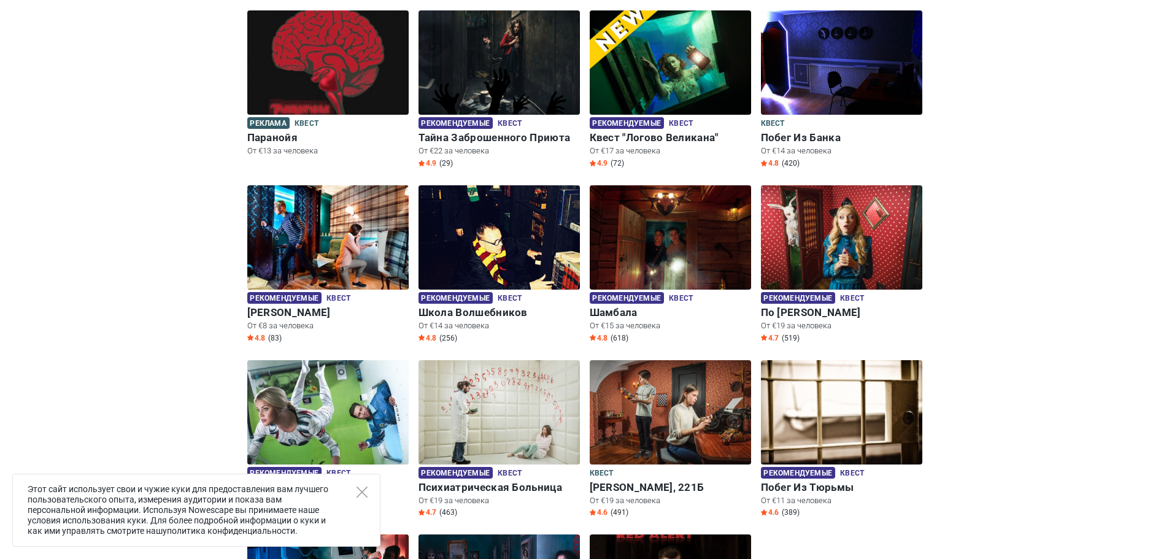
scroll to position [245, 0]
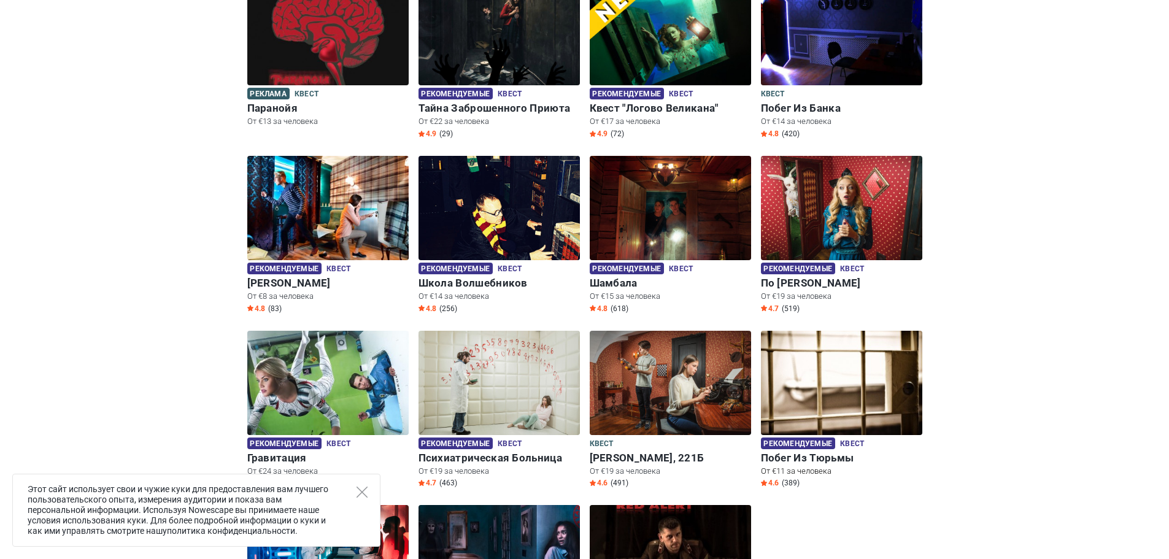
click at [839, 366] on img at bounding box center [841, 383] width 161 height 104
click at [802, 461] on h6 "Побег Из Тюрьмы" at bounding box center [841, 458] width 161 height 13
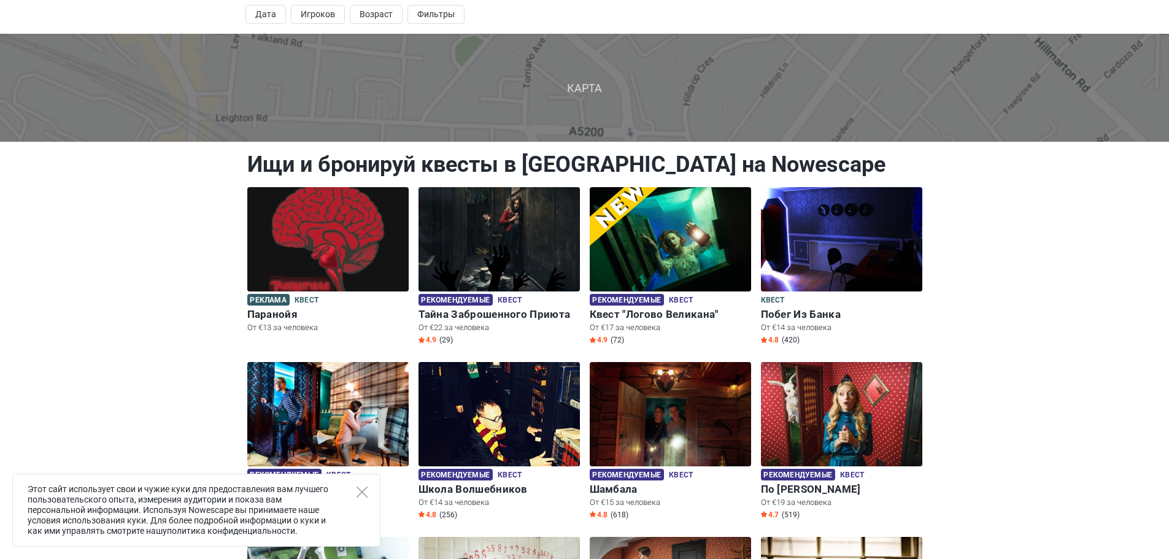
scroll to position [0, 0]
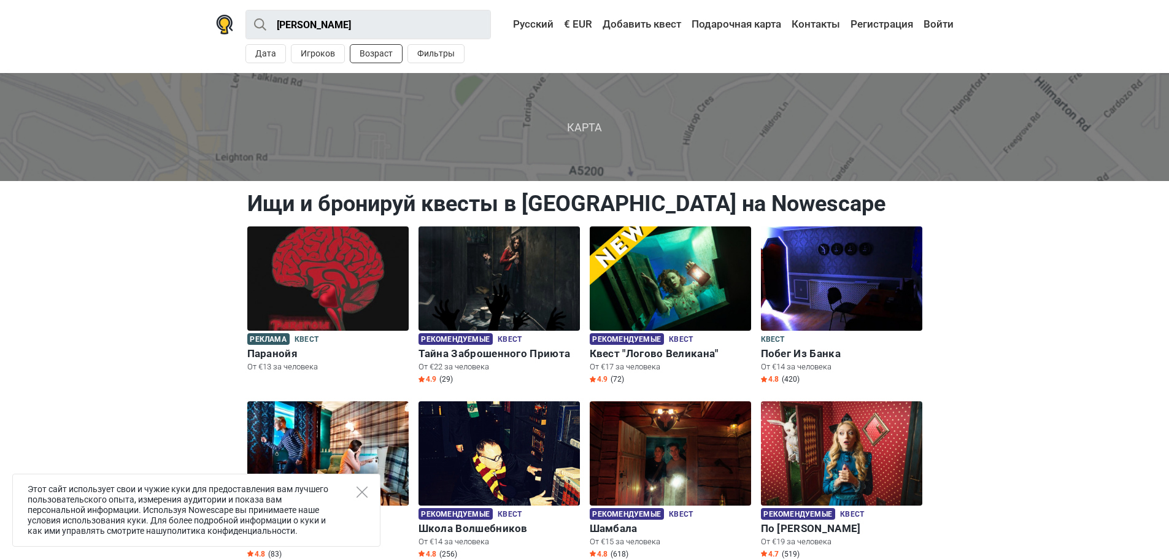
click at [376, 50] on button "Возраст" at bounding box center [376, 53] width 53 height 19
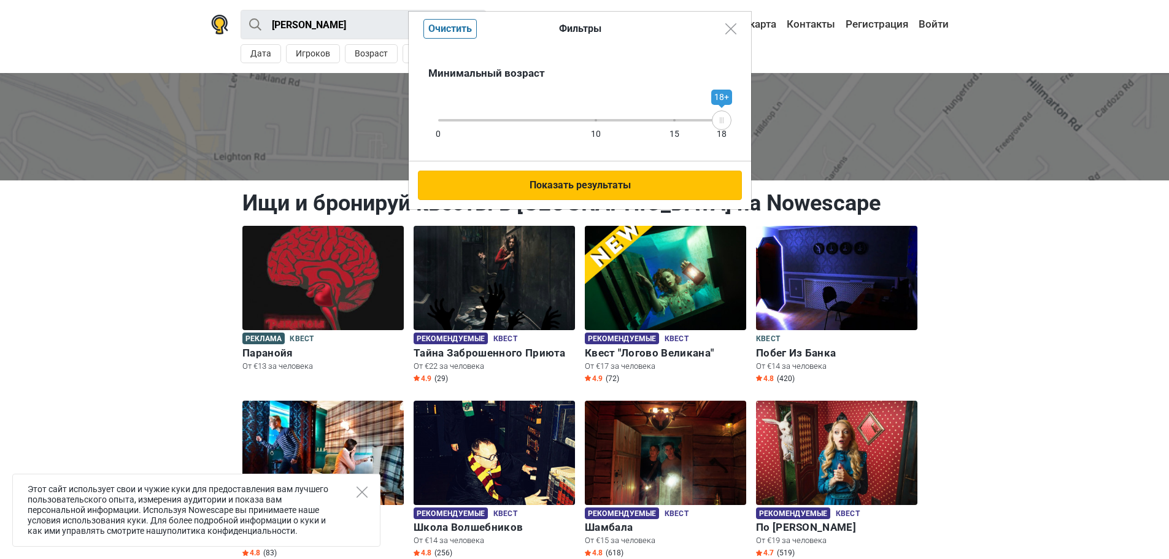
click at [682, 192] on button "Показать результаты" at bounding box center [580, 185] width 324 height 29
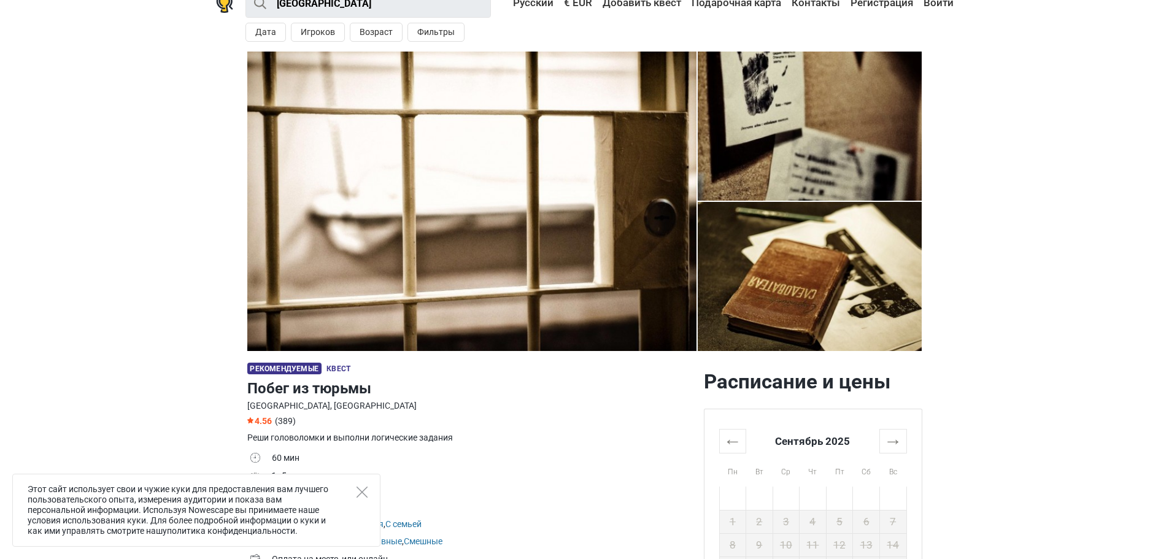
scroll to position [184, 0]
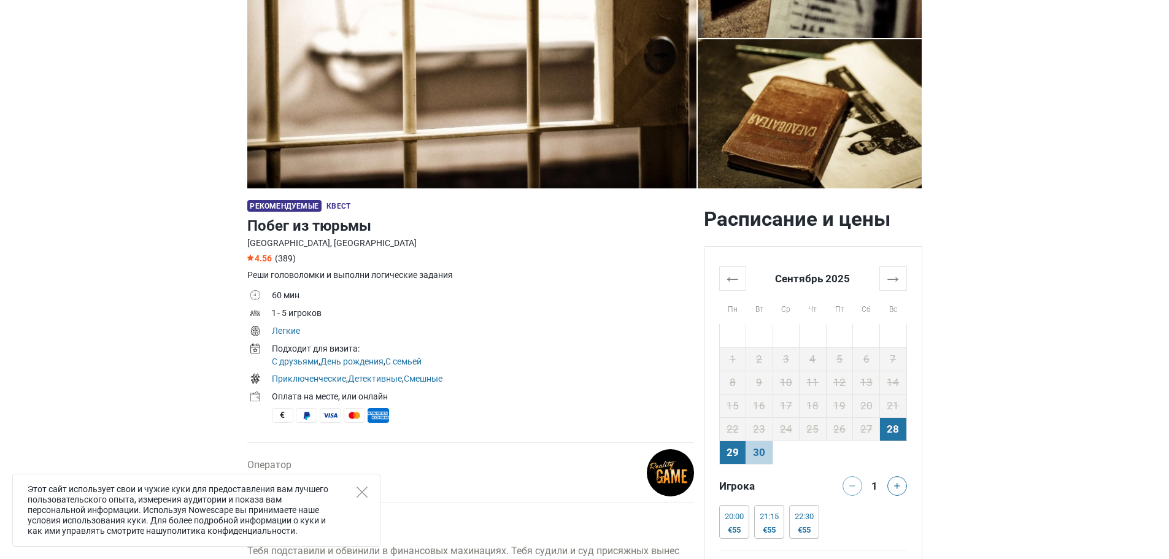
click at [741, 450] on td "29" at bounding box center [732, 452] width 27 height 23
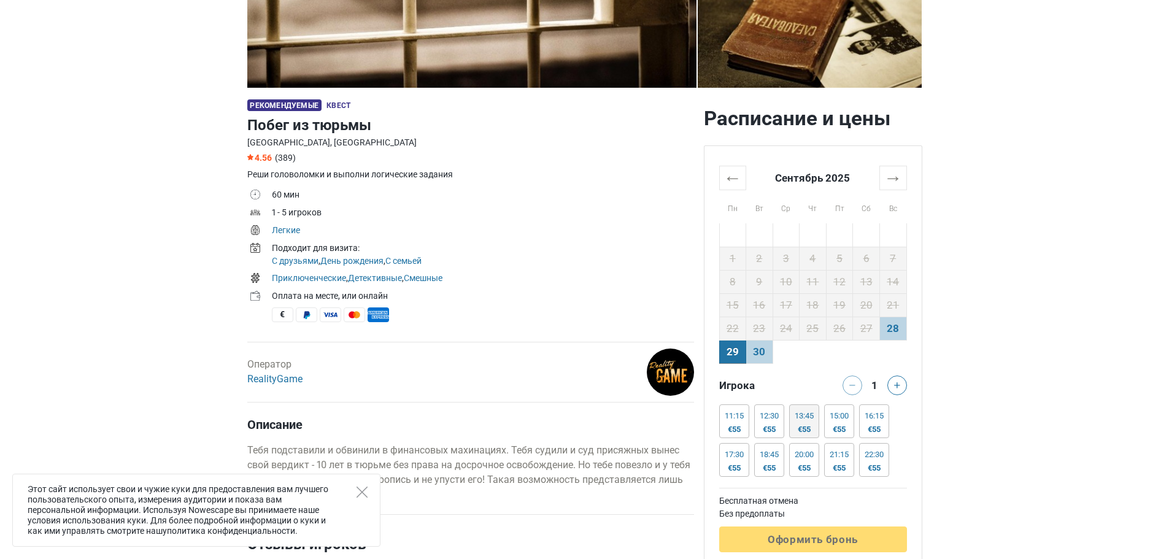
scroll to position [307, 0]
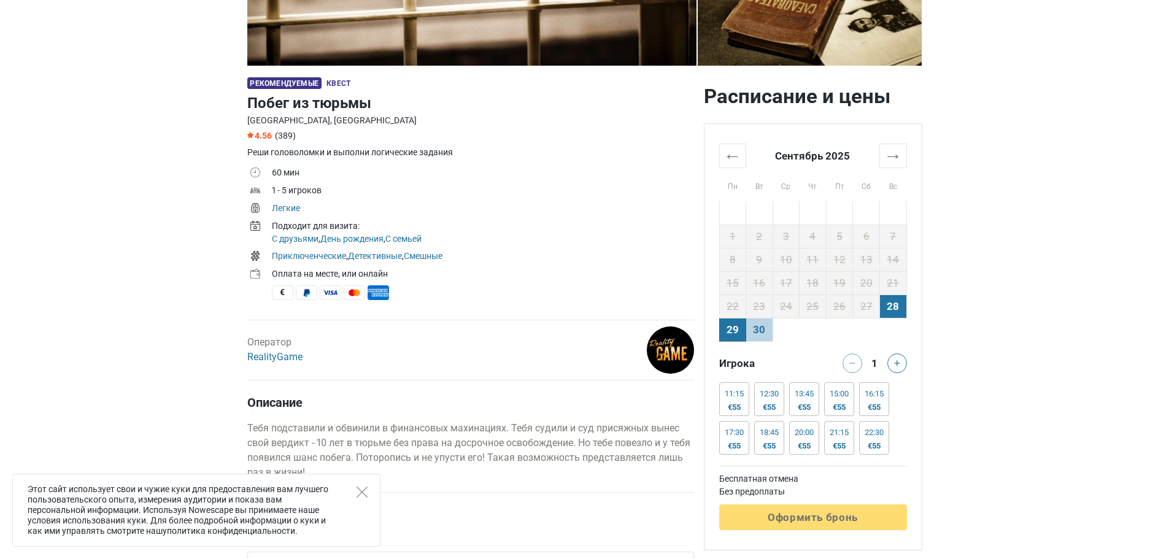
click at [894, 311] on td "28" at bounding box center [892, 306] width 27 height 23
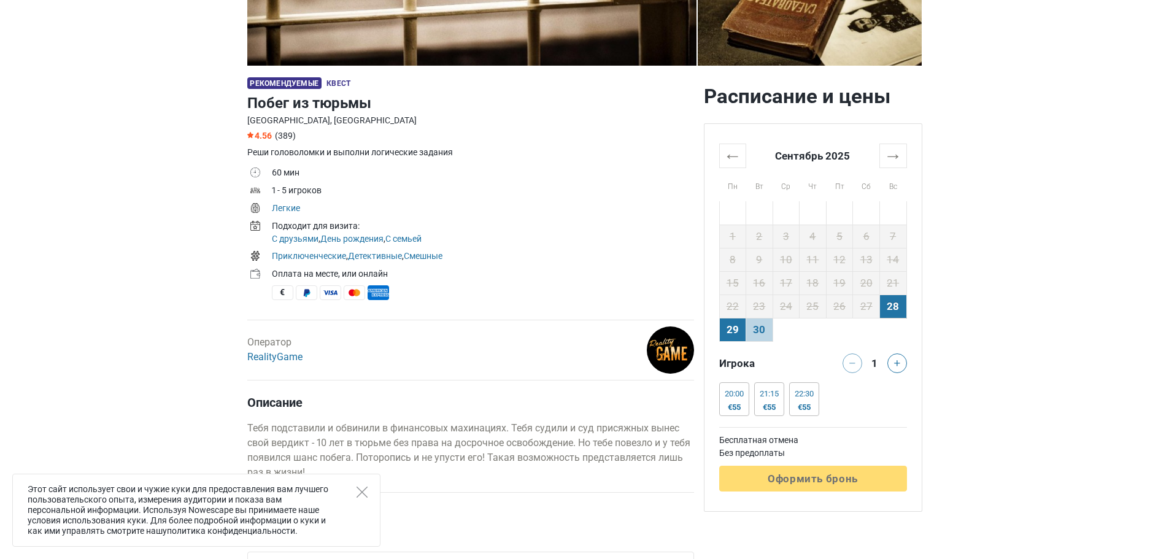
click at [731, 327] on td "29" at bounding box center [732, 329] width 27 height 23
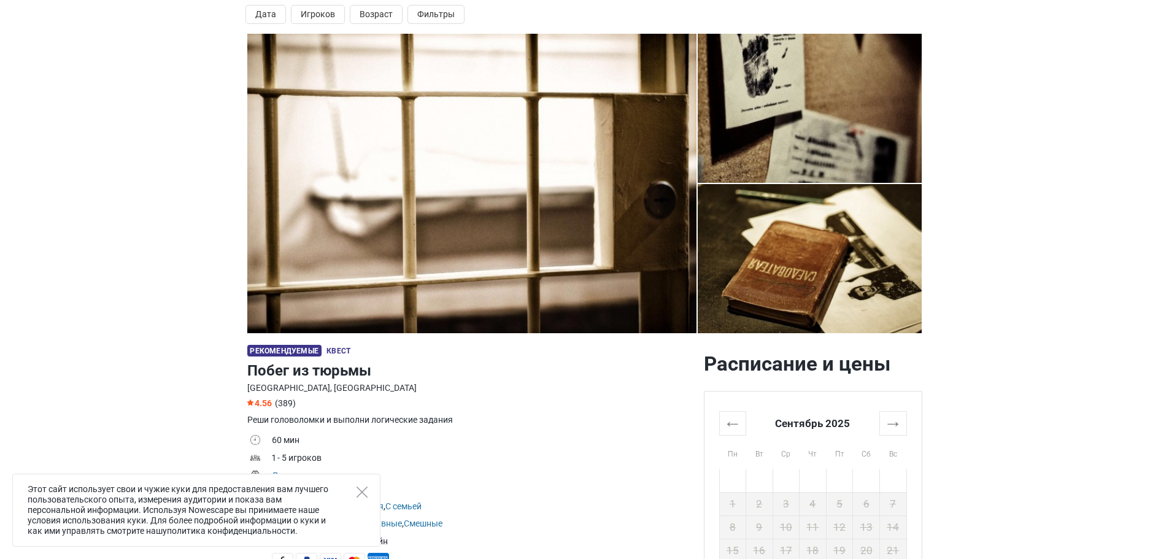
scroll to position [0, 0]
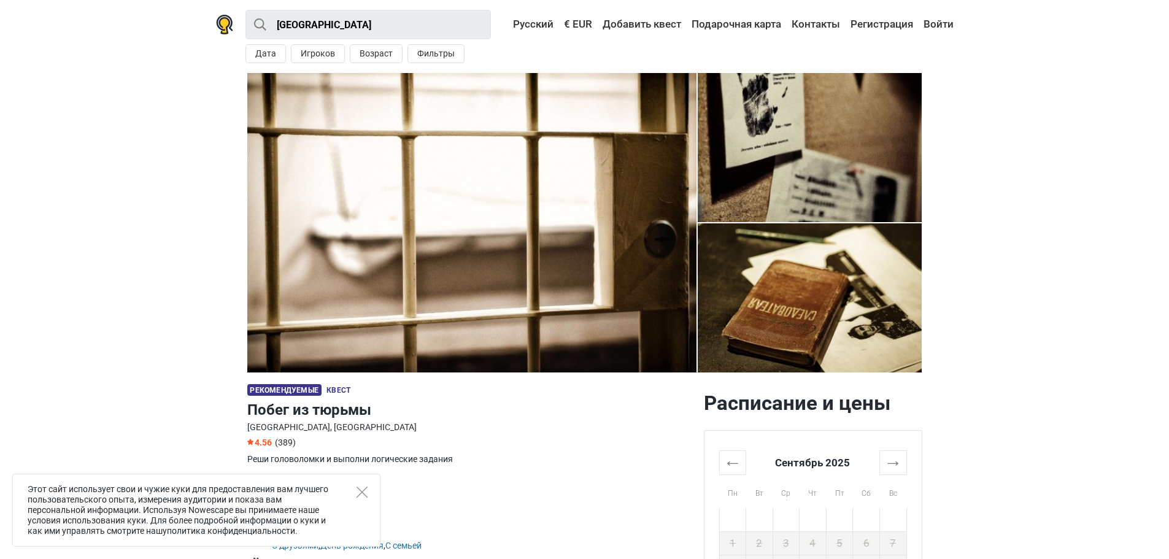
click at [445, 204] on img at bounding box center [471, 222] width 449 height 299
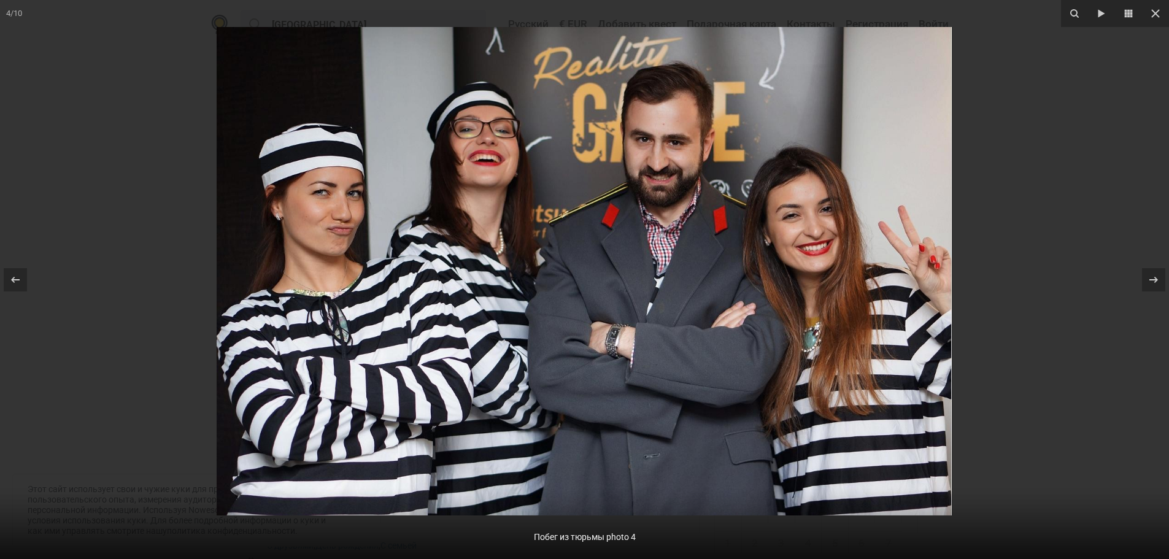
click at [997, 241] on div at bounding box center [584, 279] width 1169 height 559
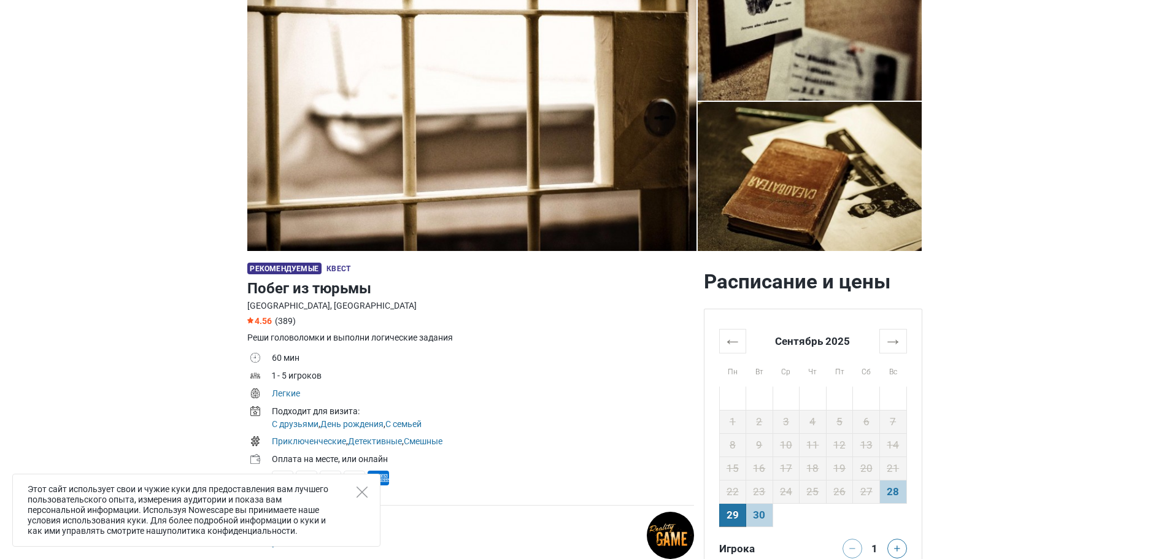
scroll to position [123, 0]
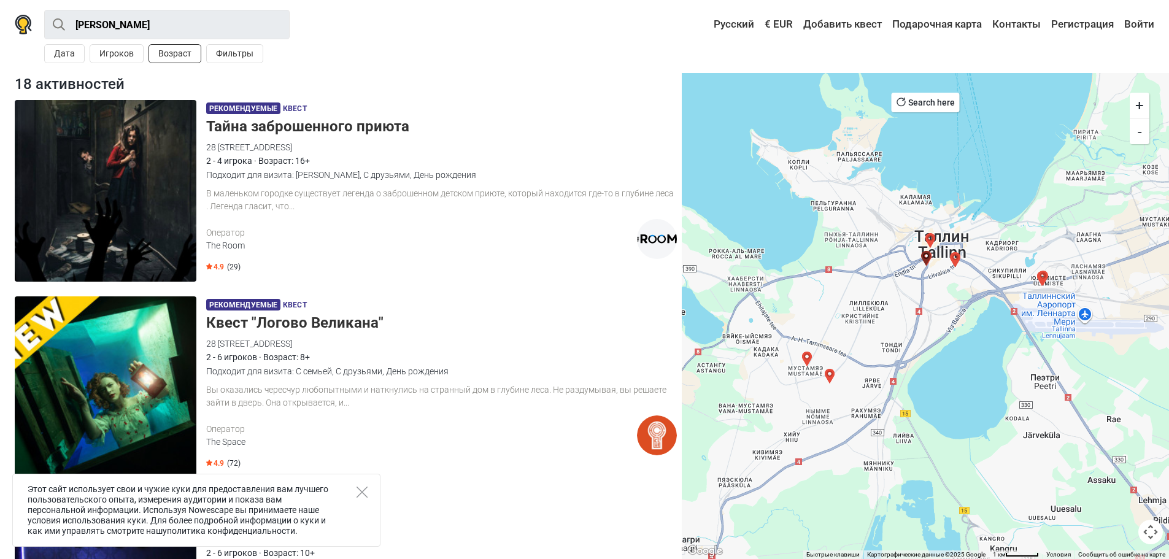
click at [186, 55] on button "Возраст" at bounding box center [174, 53] width 53 height 19
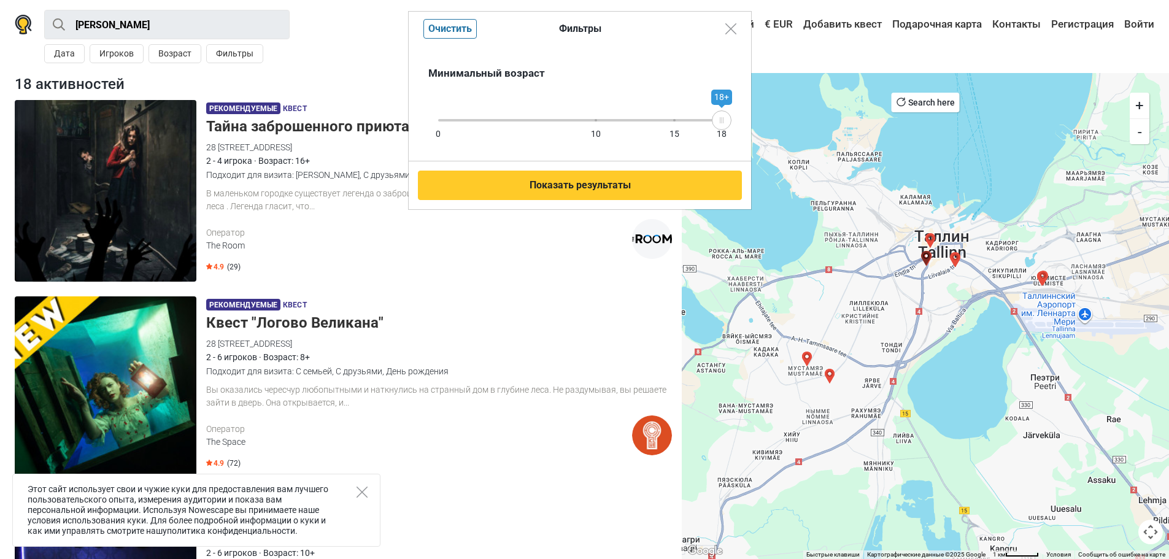
drag, startPoint x: 725, startPoint y: 123, endPoint x: 796, endPoint y: 126, distance: 71.9
click at [796, 126] on div "Фильтры Очистить Минимальный возраст 0 10 15 18 18+ Показать результаты" at bounding box center [584, 279] width 1169 height 559
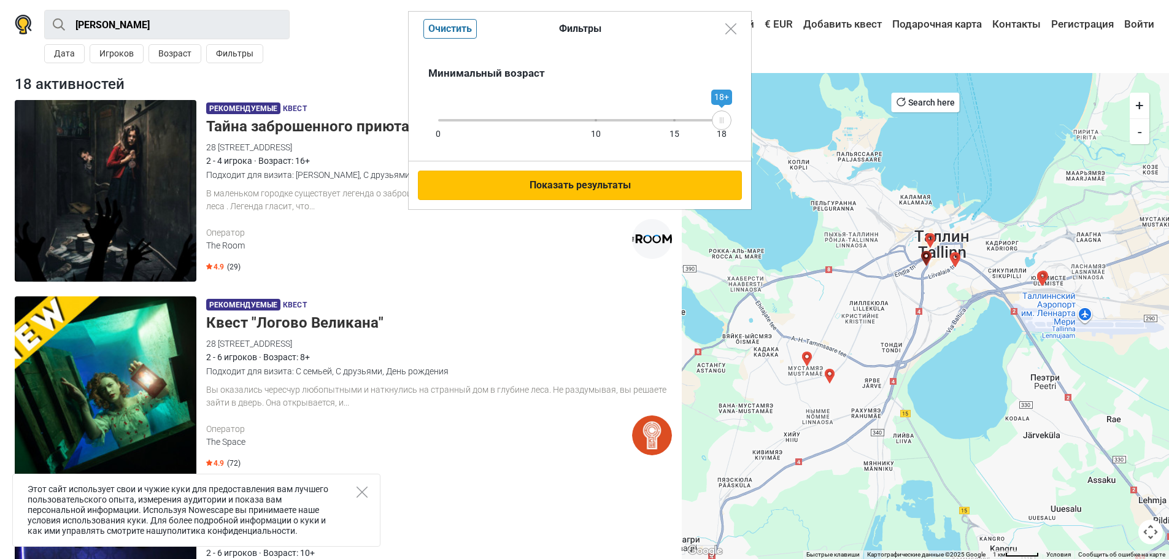
click at [662, 180] on button "Показать результаты" at bounding box center [580, 185] width 324 height 29
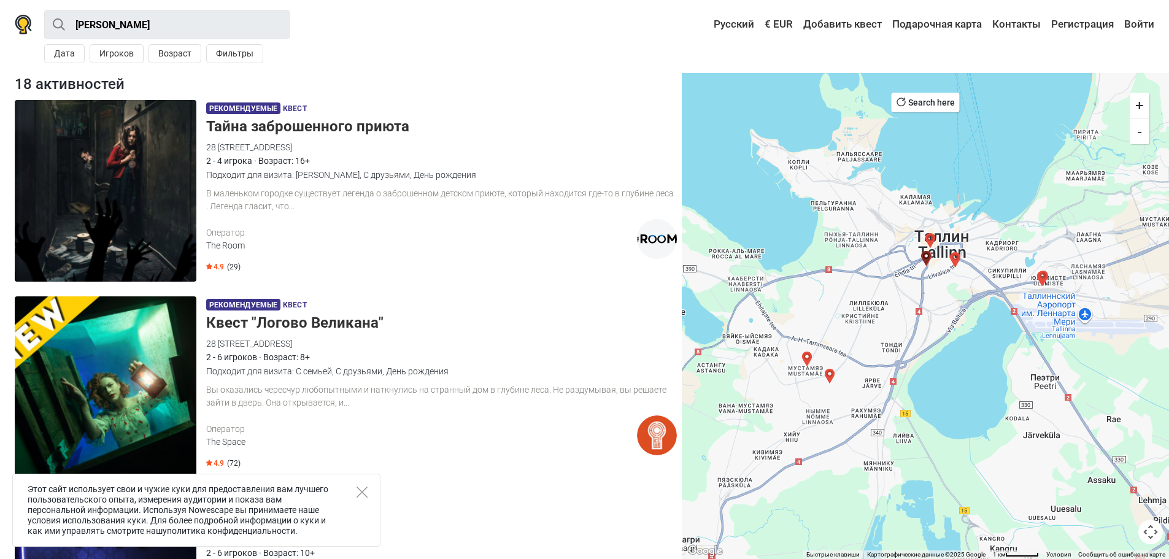
click at [234, 43] on div "Дата Игроков Возраст Фильтры" at bounding box center [166, 53] width 245 height 29
click at [234, 52] on button "Фильтры" at bounding box center [234, 53] width 57 height 19
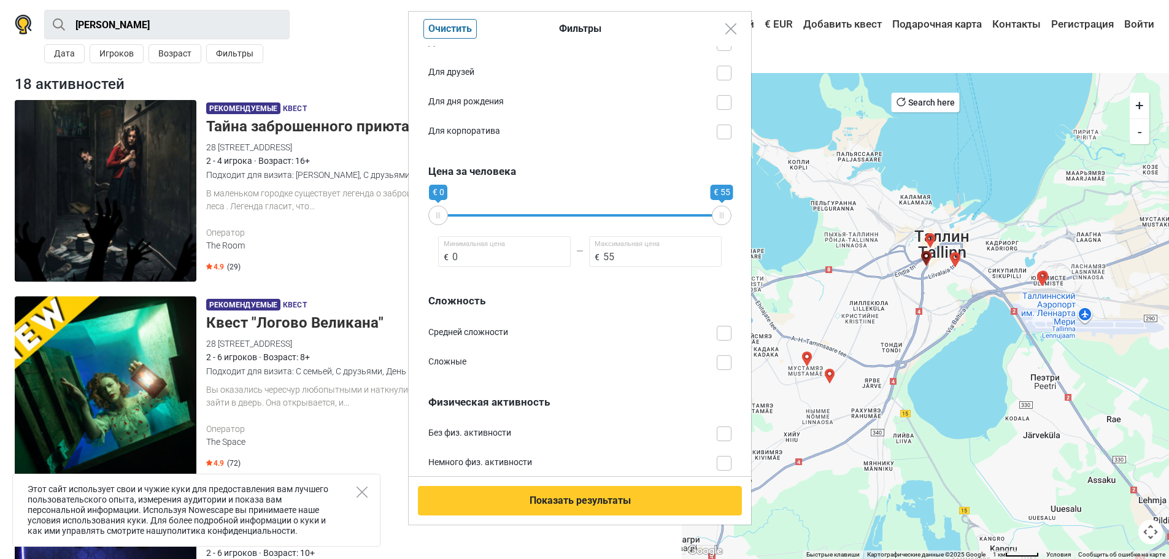
scroll to position [614, 0]
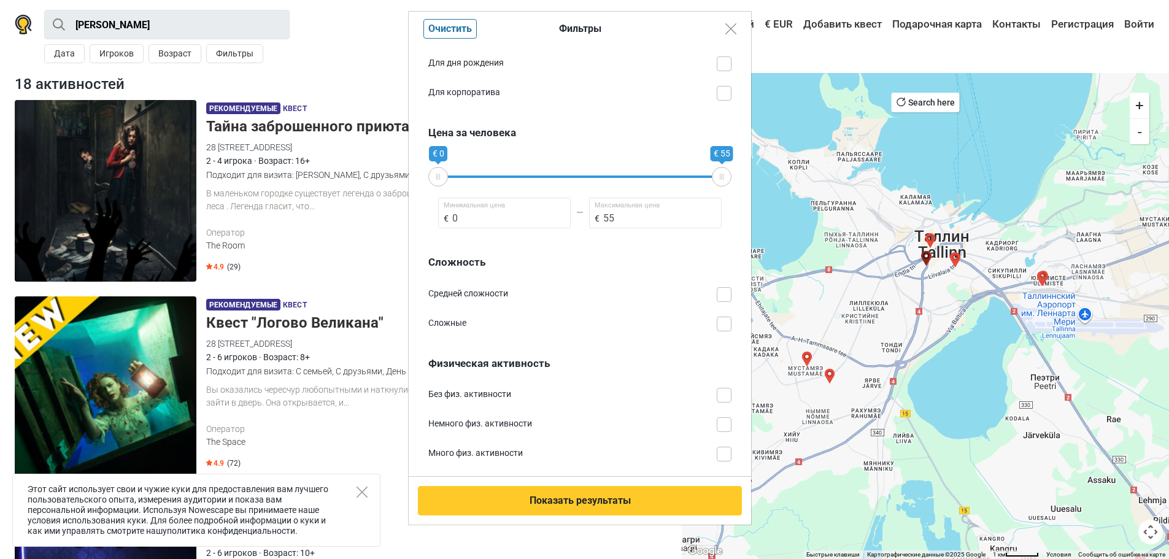
click at [567, 294] on div "Средней сложности" at bounding box center [572, 293] width 288 height 13
click at [731, 287] on input "Средней сложности" at bounding box center [731, 287] width 0 height 0
click at [572, 318] on div "Сложные" at bounding box center [572, 323] width 288 height 13
click at [731, 317] on input "Сложные" at bounding box center [731, 317] width 0 height 0
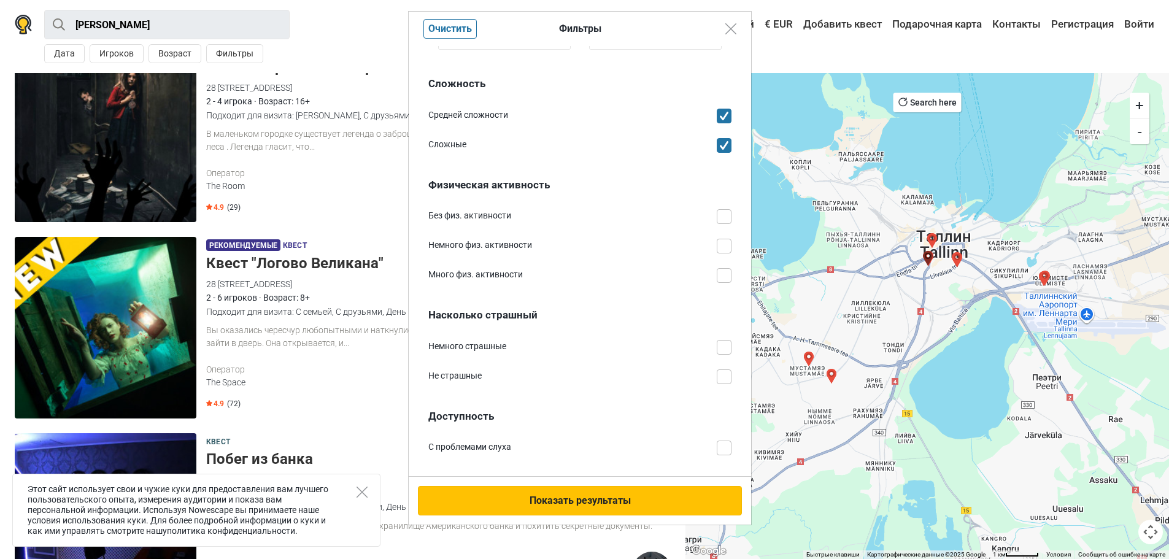
scroll to position [61, 0]
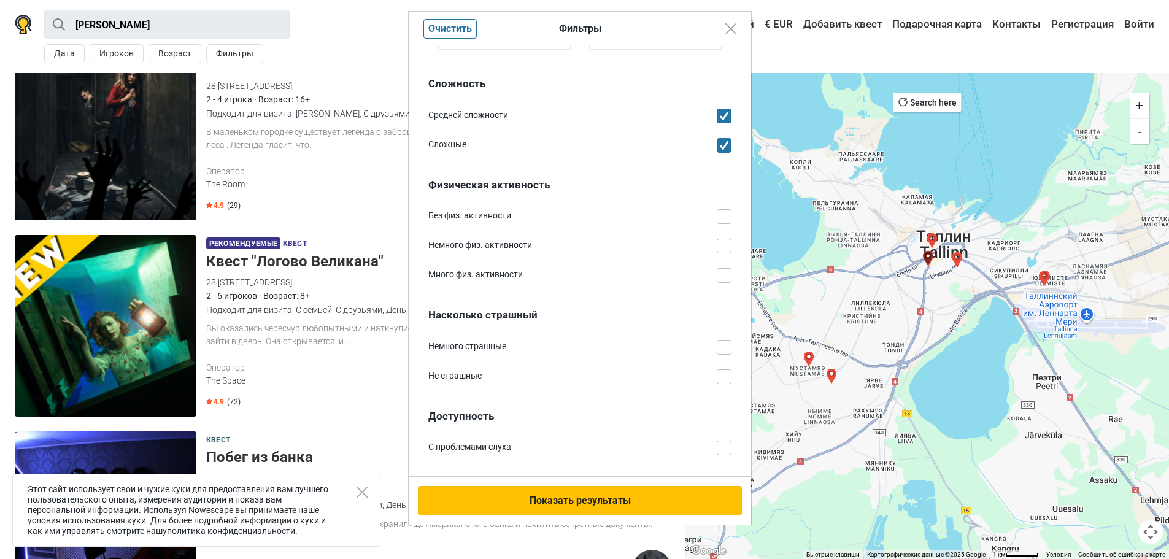
click at [584, 511] on button "Показать результаты" at bounding box center [580, 500] width 324 height 29
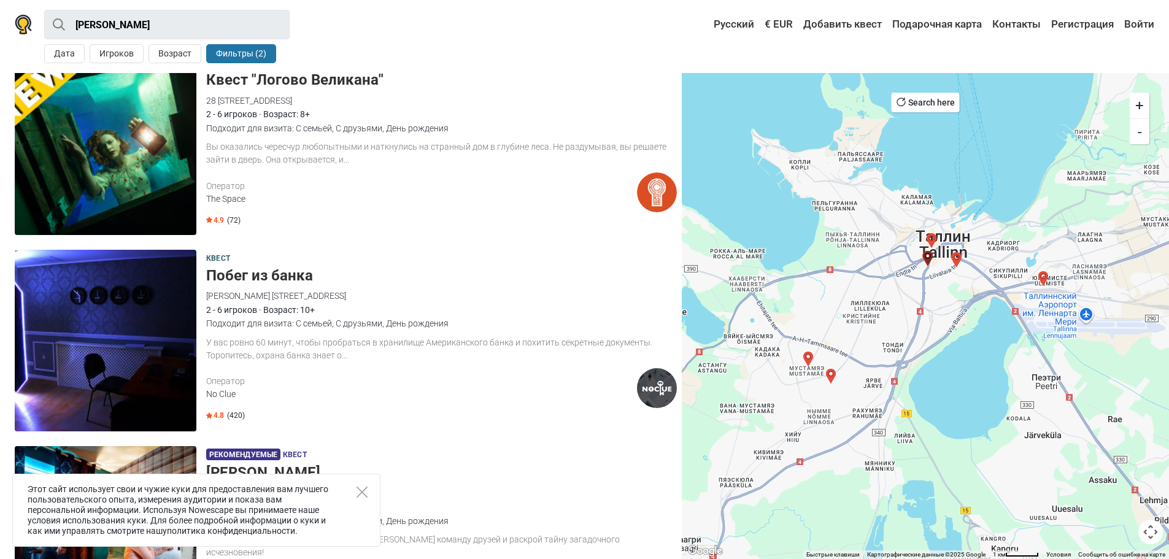
scroll to position [245, 0]
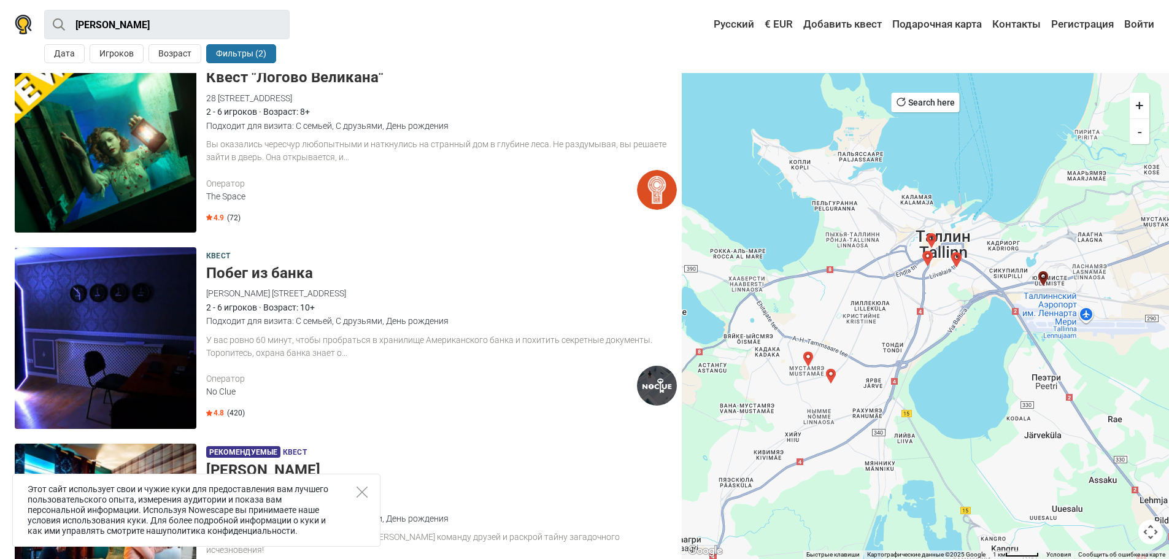
click at [347, 487] on div "Этот сайт использует свои и чужие куки для предоставления вам лучшего пользоват…" at bounding box center [196, 510] width 368 height 73
click at [363, 487] on icon "Close" at bounding box center [362, 492] width 11 height 11
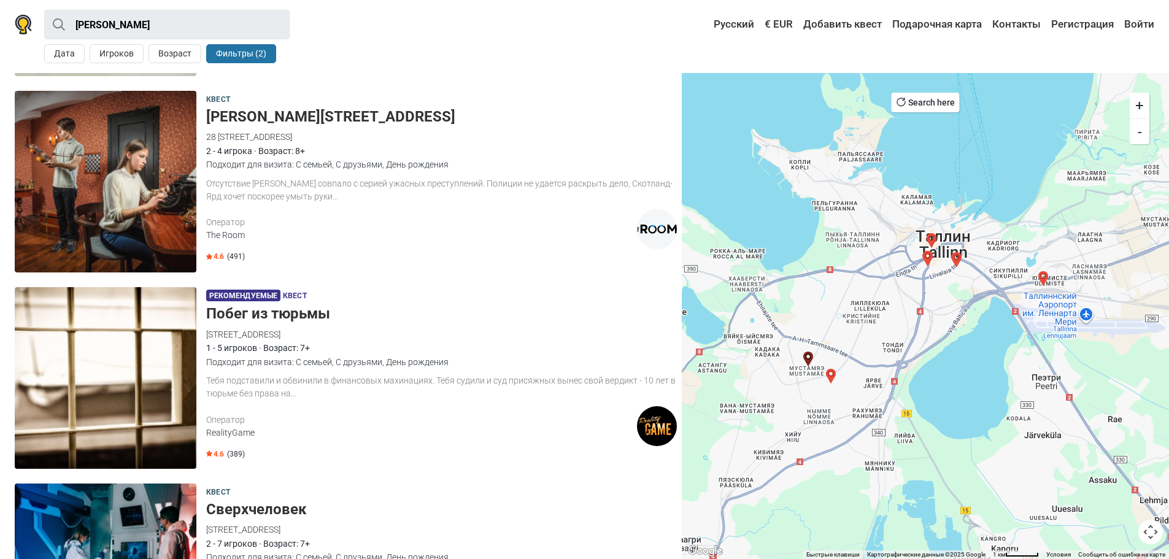
scroll to position [1779, 0]
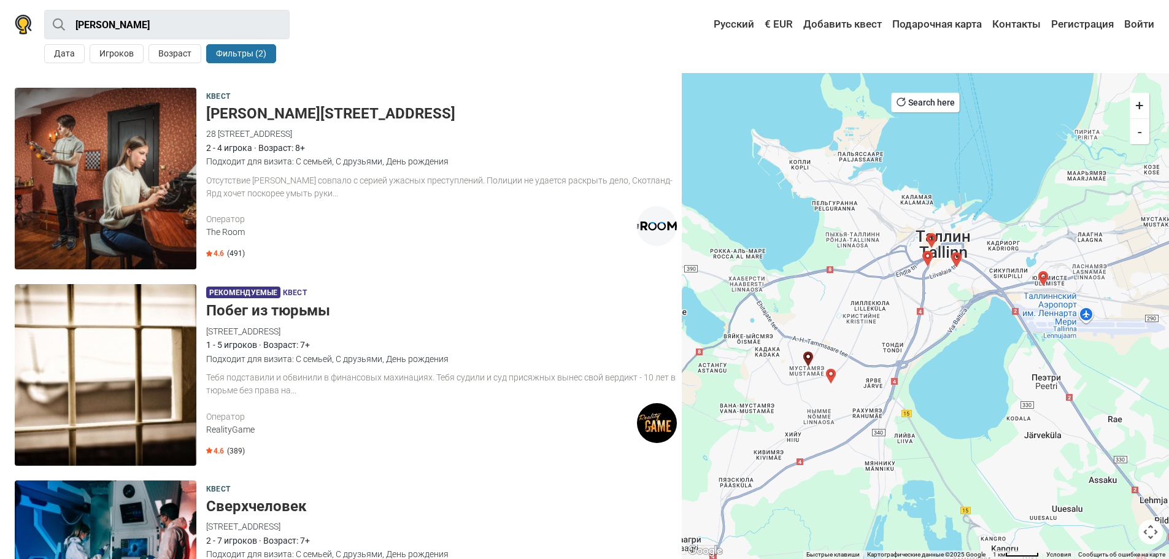
drag, startPoint x: 926, startPoint y: 291, endPoint x: 912, endPoint y: 291, distance: 14.1
click at [912, 291] on div at bounding box center [925, 316] width 487 height 486
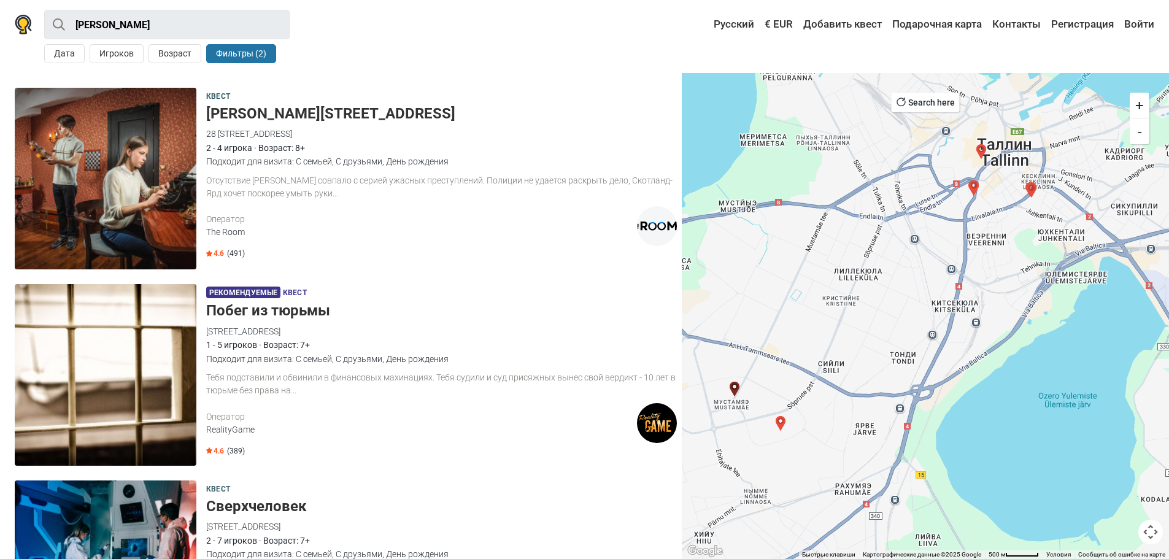
click at [783, 423] on img "Школа волшебников" at bounding box center [780, 423] width 15 height 15
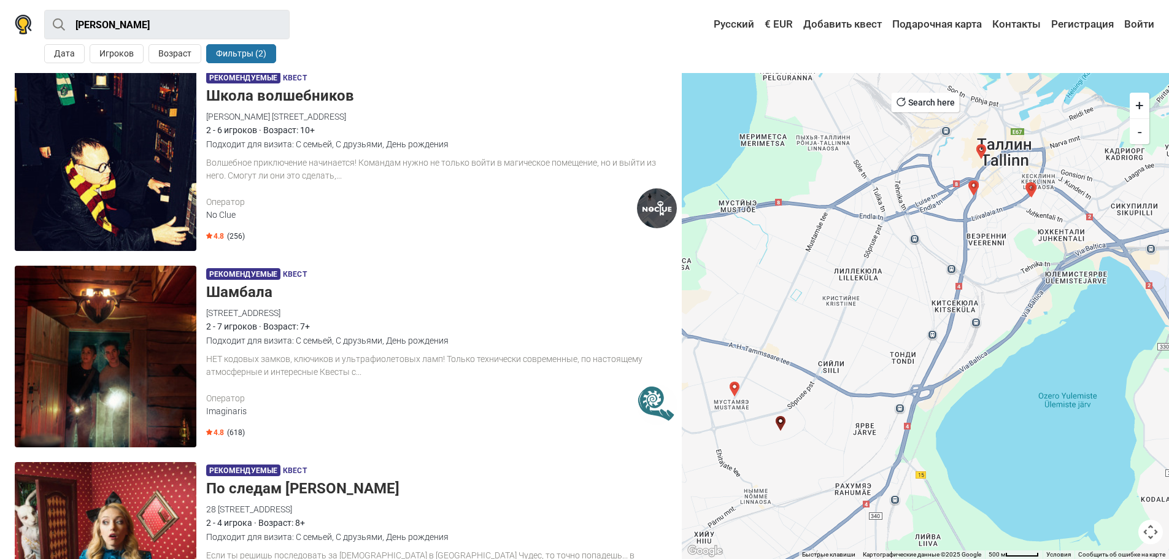
scroll to position [808, 0]
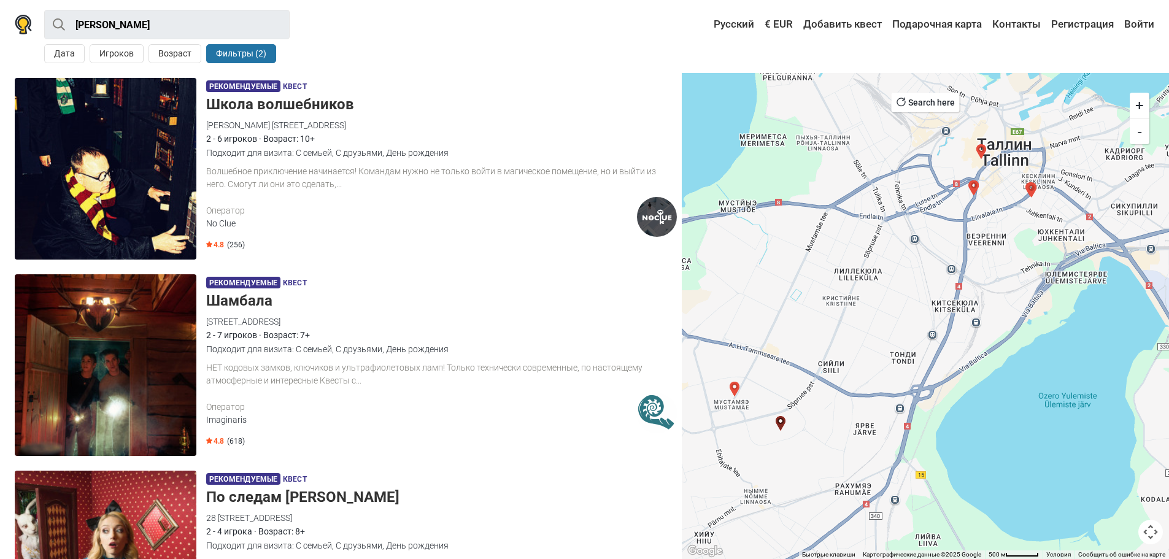
click at [732, 388] on img "Радиация" at bounding box center [734, 389] width 15 height 15
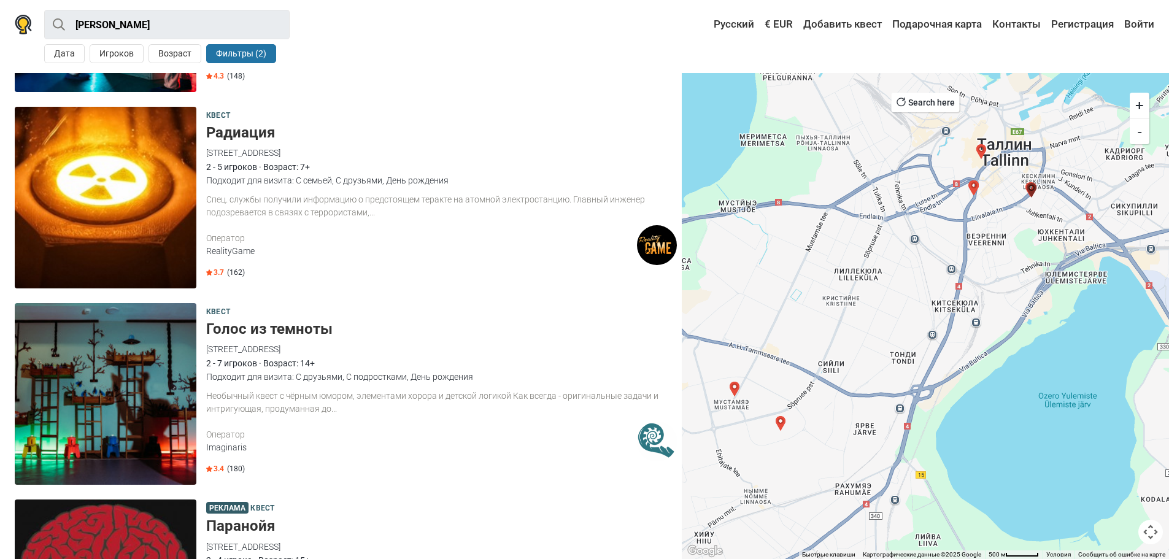
scroll to position [2256, 0]
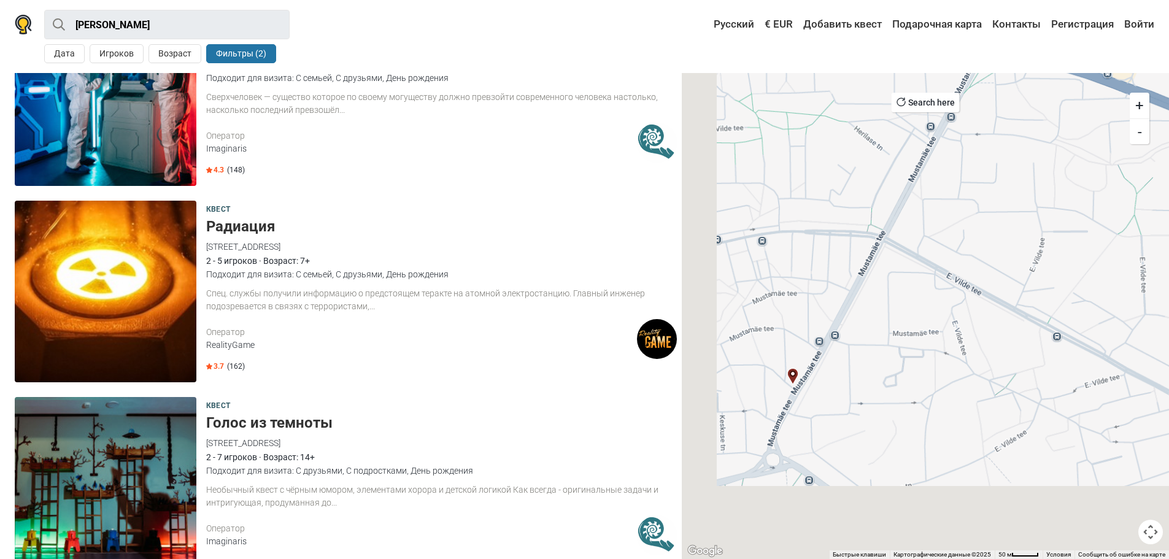
drag, startPoint x: 733, startPoint y: 464, endPoint x: 829, endPoint y: 376, distance: 130.3
click at [829, 376] on div at bounding box center [925, 316] width 487 height 486
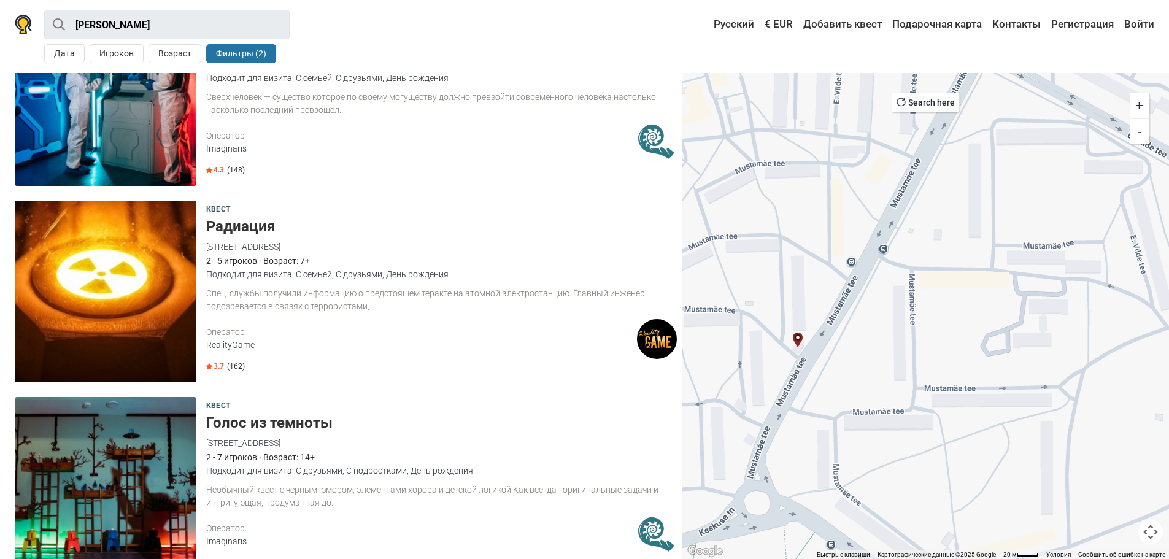
click at [849, 261] on div at bounding box center [925, 316] width 487 height 486
click at [852, 261] on div at bounding box center [925, 316] width 487 height 486
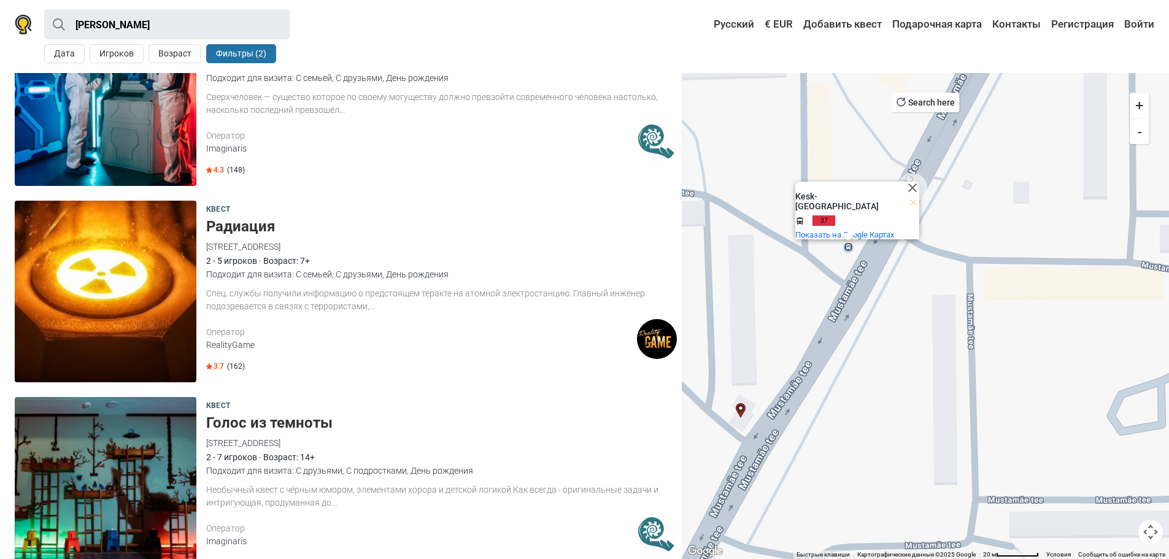
drag, startPoint x: 828, startPoint y: 373, endPoint x: 821, endPoint y: 356, distance: 18.5
click at [825, 355] on div "Kesk-Mustamäe Kesk-Mustamäe 37 и ещё . Показать на Google Картах" at bounding box center [925, 316] width 487 height 486
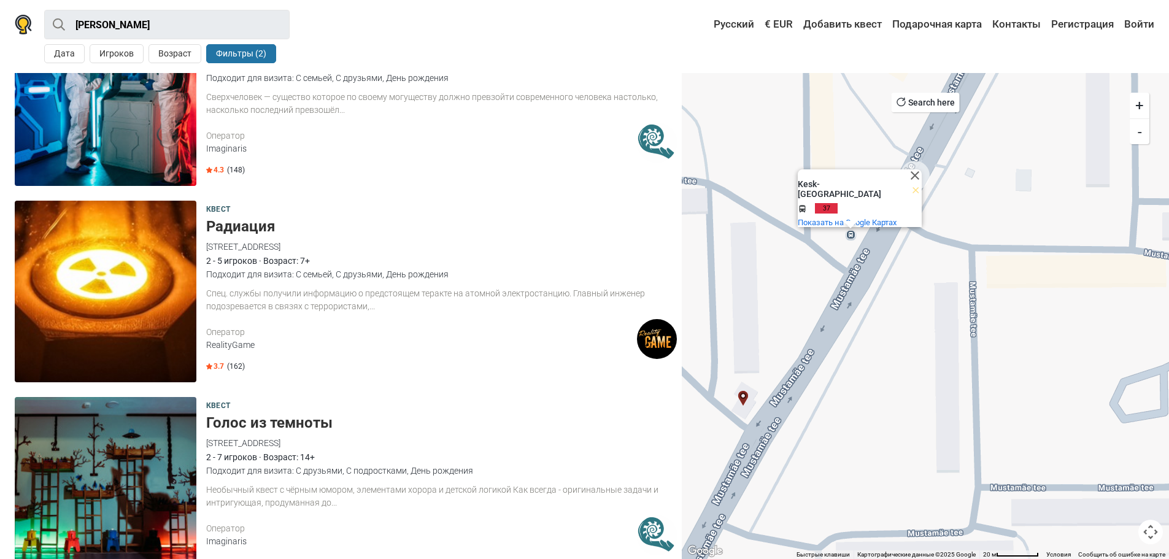
drag, startPoint x: 819, startPoint y: 318, endPoint x: 804, endPoint y: 338, distance: 24.9
click at [804, 338] on div "Kesk-Mustamäe Kesk-Mustamäe 37 и ещё . Показать на Google Картах" at bounding box center [925, 316] width 487 height 486
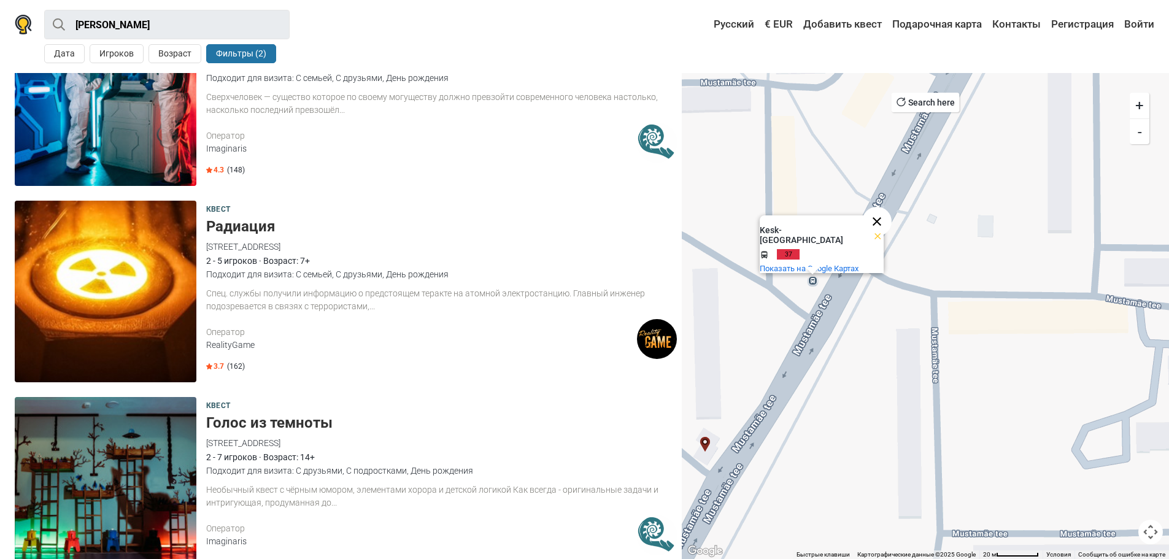
click at [877, 220] on button "Закрыть" at bounding box center [876, 221] width 29 height 29
click at [873, 255] on div at bounding box center [925, 316] width 487 height 486
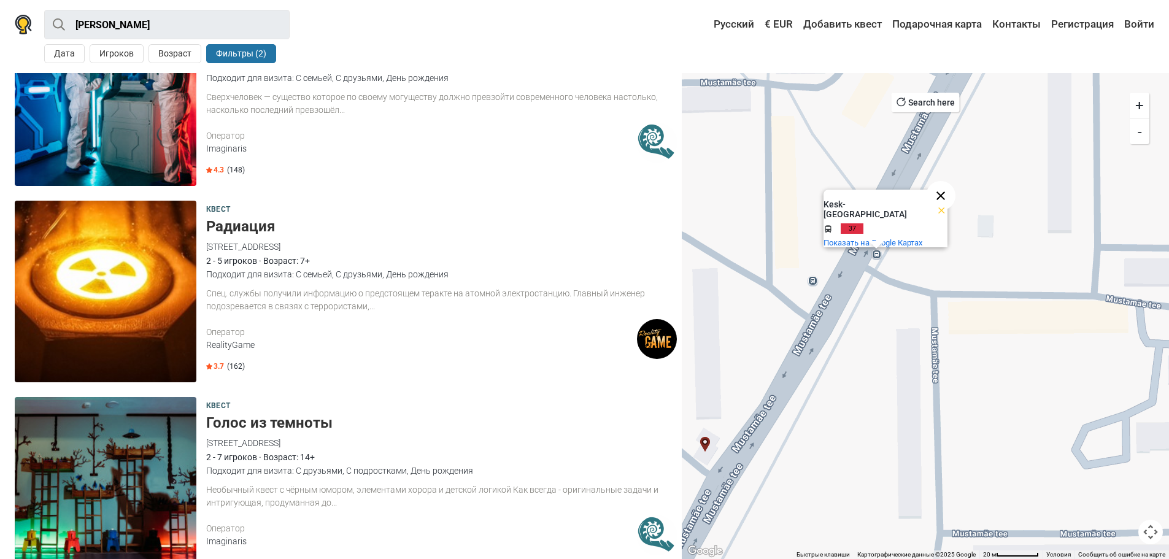
click at [935, 195] on button "Закрыть" at bounding box center [940, 195] width 29 height 29
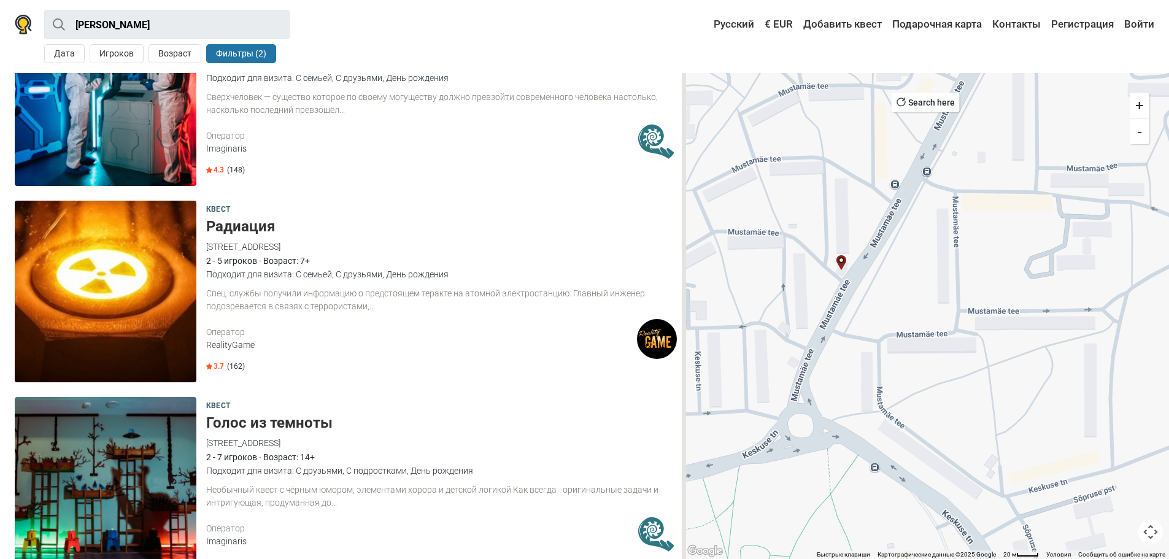
drag, startPoint x: 762, startPoint y: 469, endPoint x: 861, endPoint y: 294, distance: 200.9
click at [861, 295] on div at bounding box center [925, 316] width 487 height 486
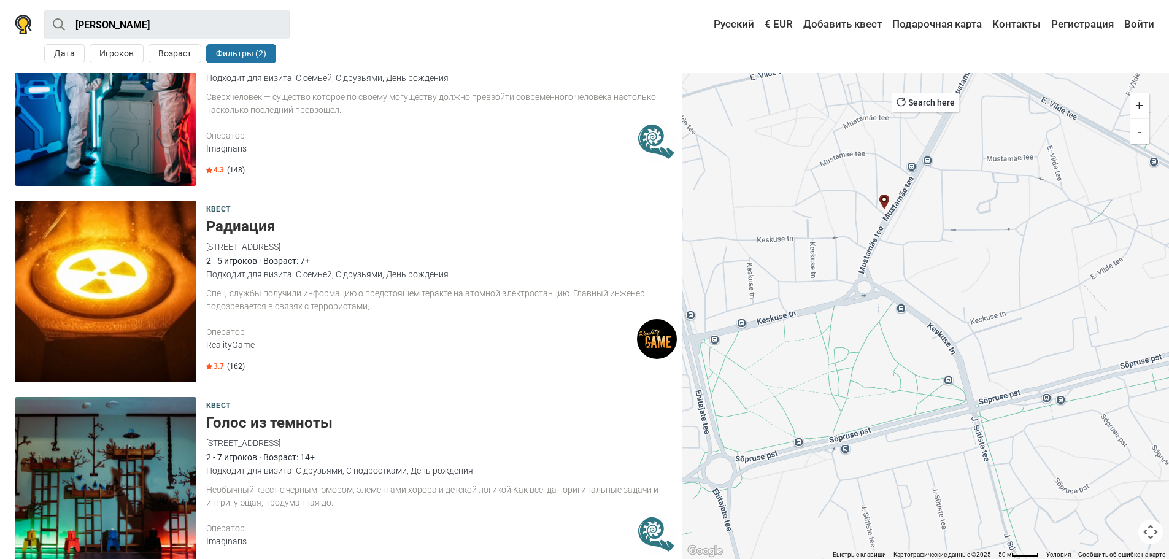
click at [900, 309] on div at bounding box center [925, 316] width 487 height 486
click at [959, 246] on button "Закрыть" at bounding box center [964, 253] width 29 height 29
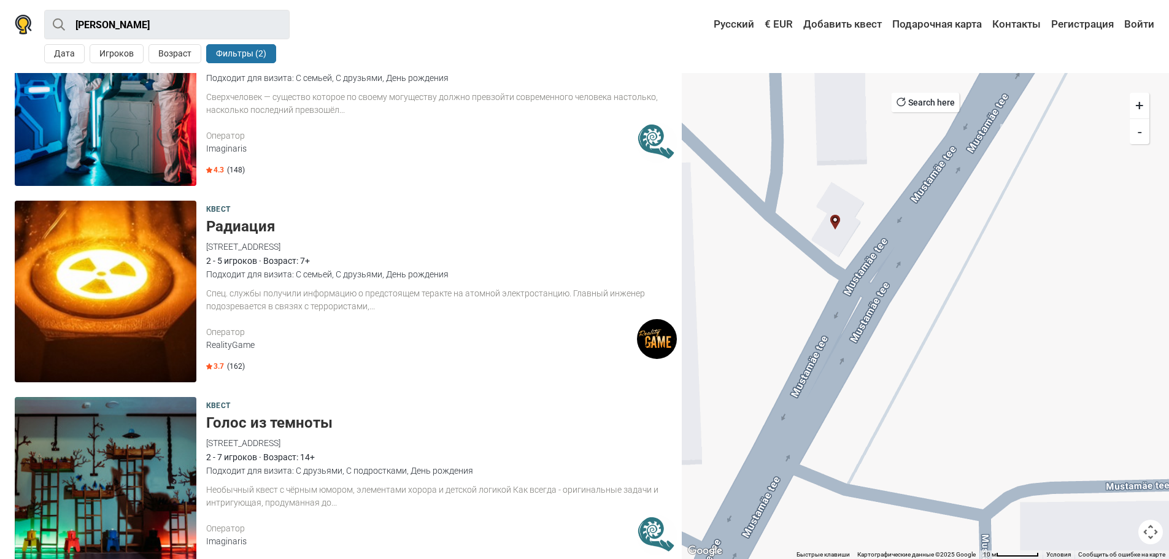
click at [796, 285] on div at bounding box center [925, 316] width 487 height 486
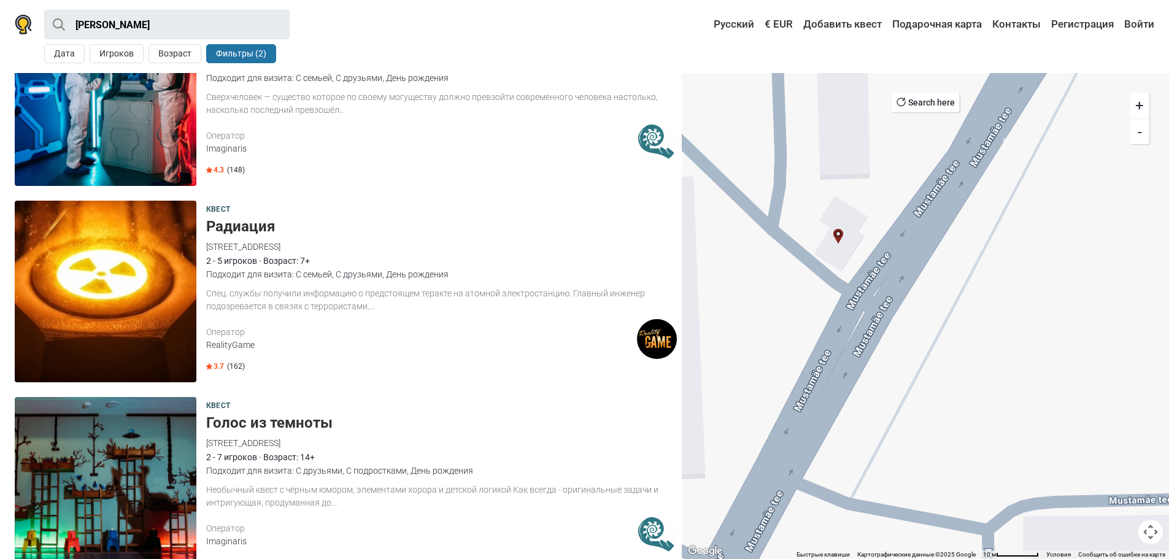
click at [266, 245] on div "Mustamäe tee 130, 12911 Tallinn, Estonia" at bounding box center [441, 246] width 471 height 13
click at [836, 232] on img "Радиация" at bounding box center [838, 236] width 15 height 15
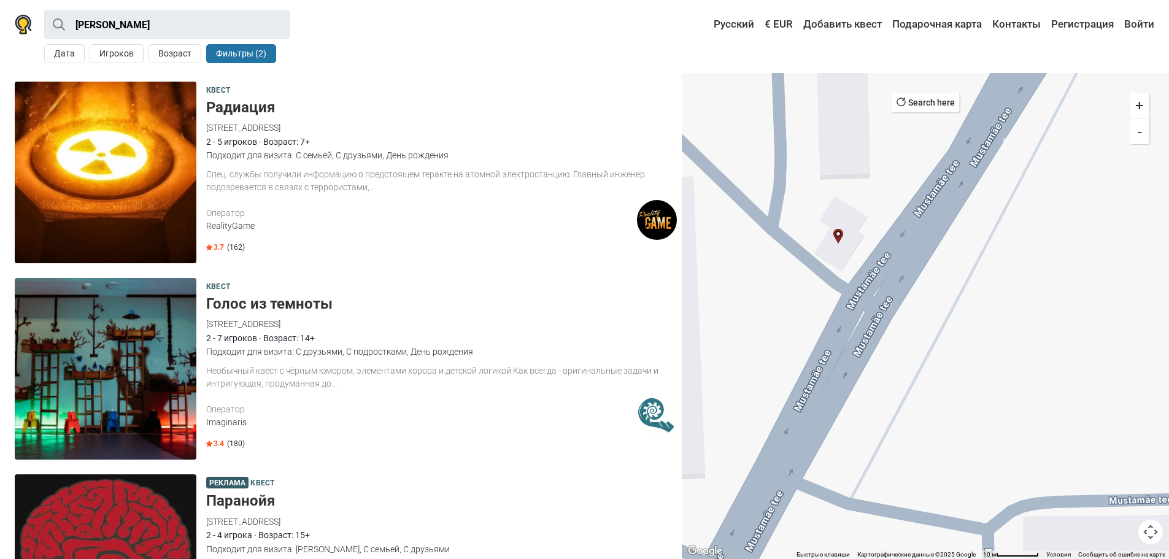
scroll to position [2378, 0]
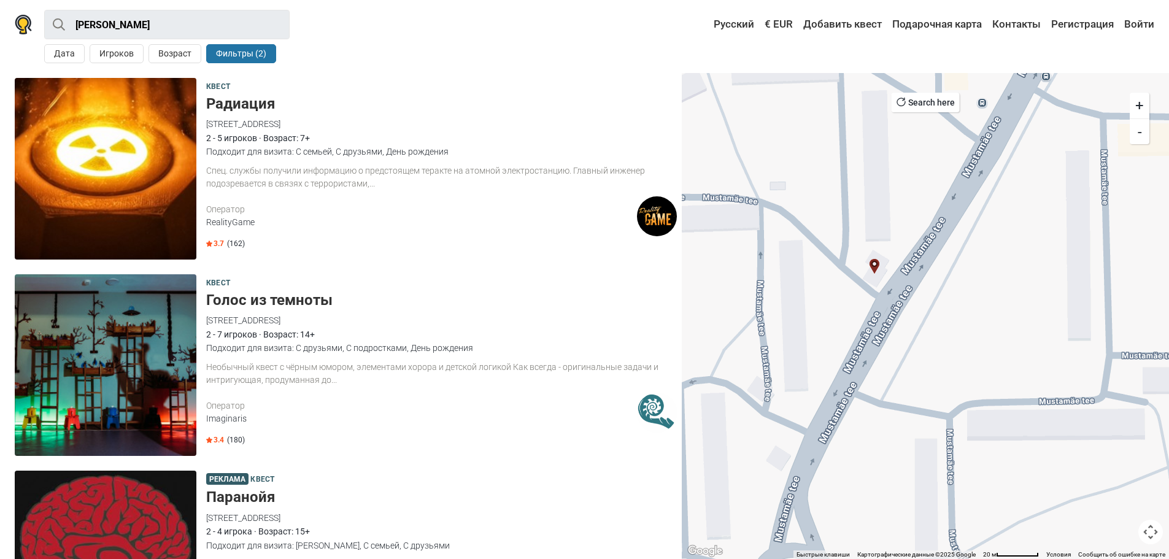
click at [247, 105] on h5 "Радиация" at bounding box center [441, 104] width 471 height 18
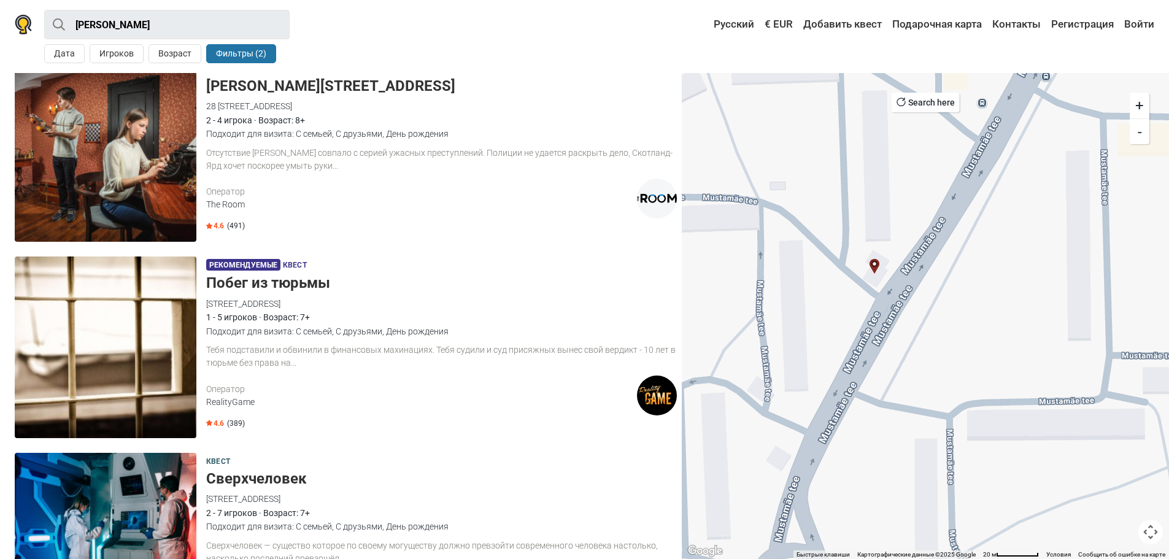
scroll to position [1806, 0]
click at [231, 299] on div "Mustamäe tee 130, 12911 Tallinn, Estonia" at bounding box center [441, 304] width 471 height 13
copy div "Mustamäe tee 130"
drag, startPoint x: 277, startPoint y: 302, endPoint x: 206, endPoint y: 303, distance: 71.2
click at [206, 303] on div "Mustamäe tee 130, 12911 Tallinn, Estonia" at bounding box center [441, 304] width 471 height 13
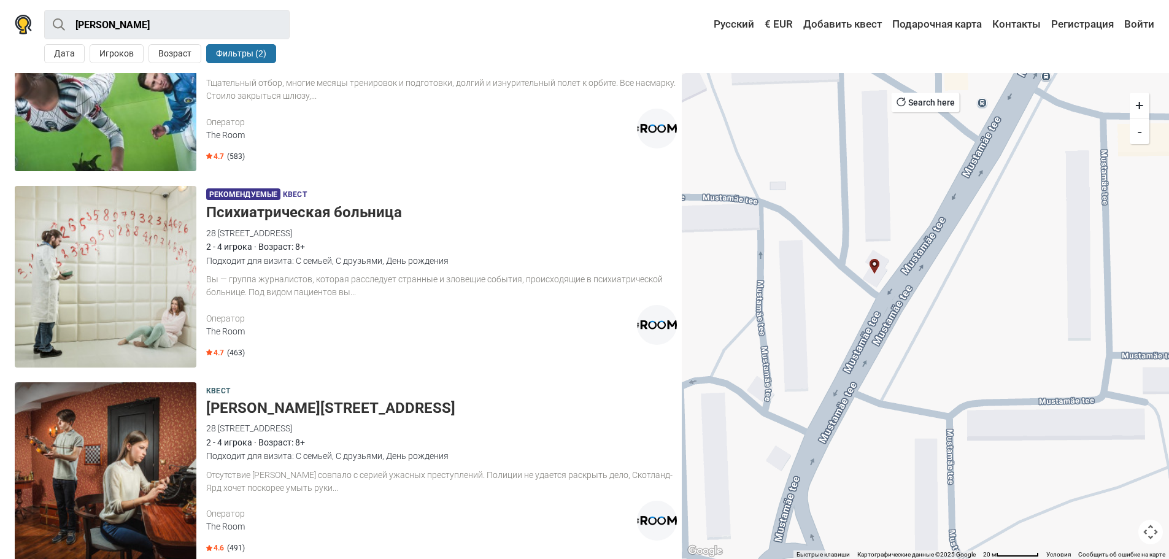
scroll to position [1438, 0]
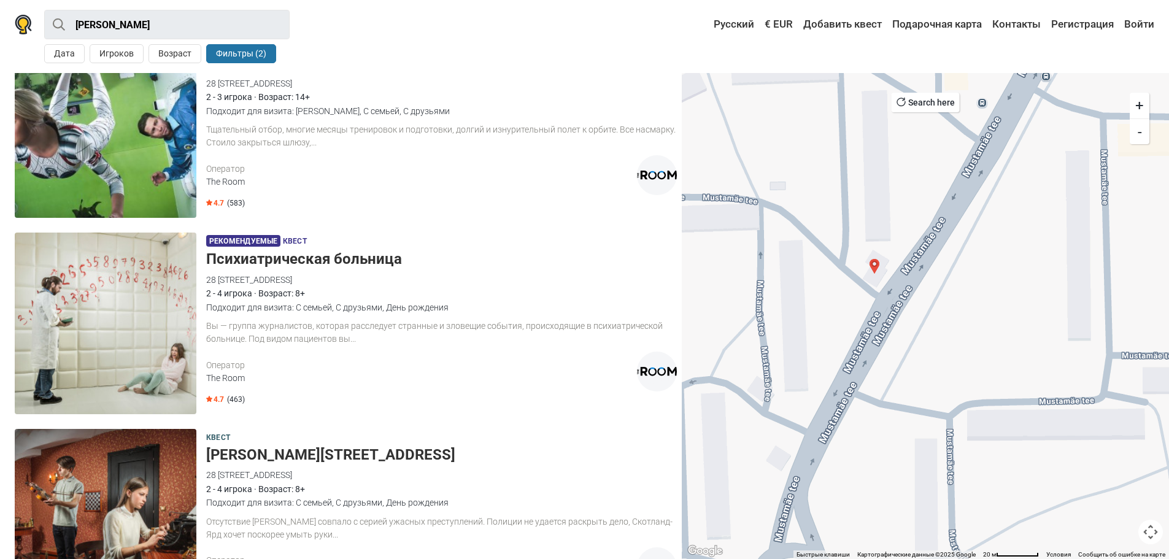
click at [345, 259] on h5 "Психиатрическая больница" at bounding box center [441, 259] width 471 height 18
drag, startPoint x: 249, startPoint y: 278, endPoint x: 217, endPoint y: 278, distance: 31.9
click at [217, 278] on div "28 Pärnu maantee, 10141 Tallinn, Estonia" at bounding box center [441, 279] width 471 height 13
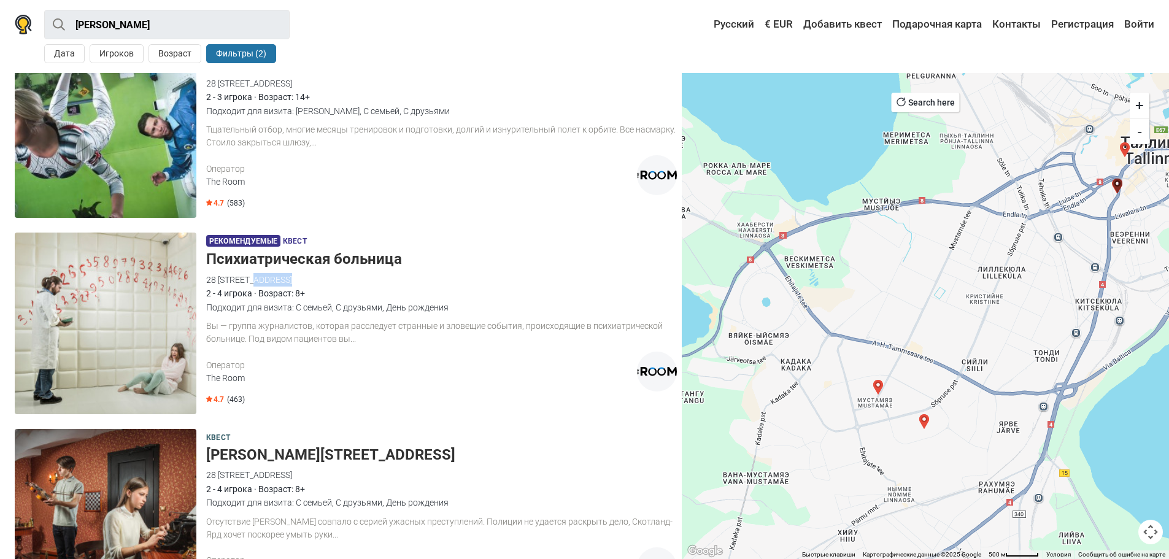
drag, startPoint x: 813, startPoint y: 303, endPoint x: 771, endPoint y: 304, distance: 41.7
click at [771, 304] on div at bounding box center [925, 316] width 487 height 486
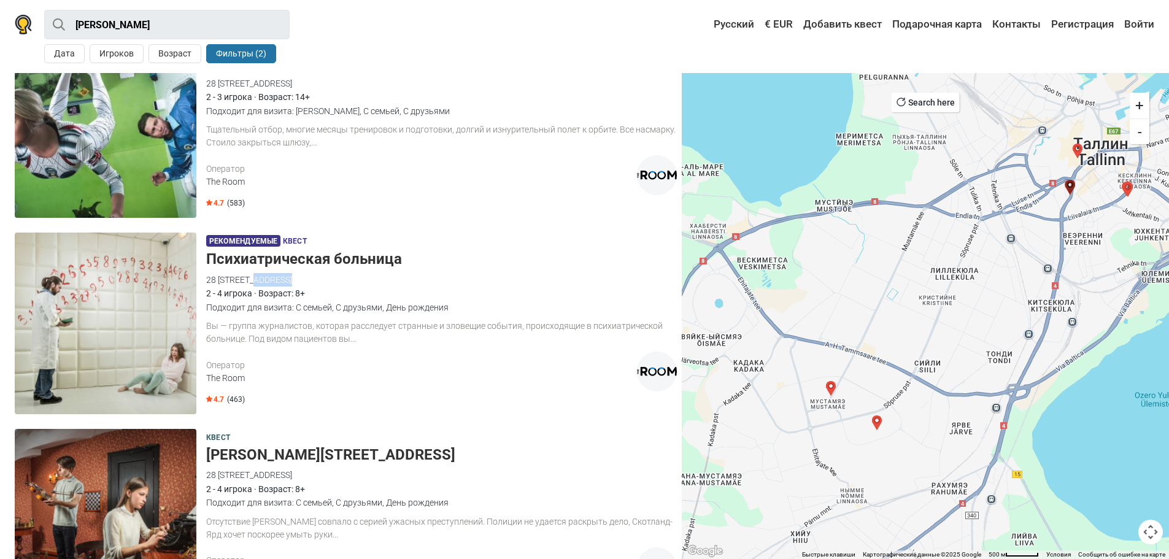
click at [1125, 190] on img "Голос из темноты" at bounding box center [1127, 189] width 15 height 15
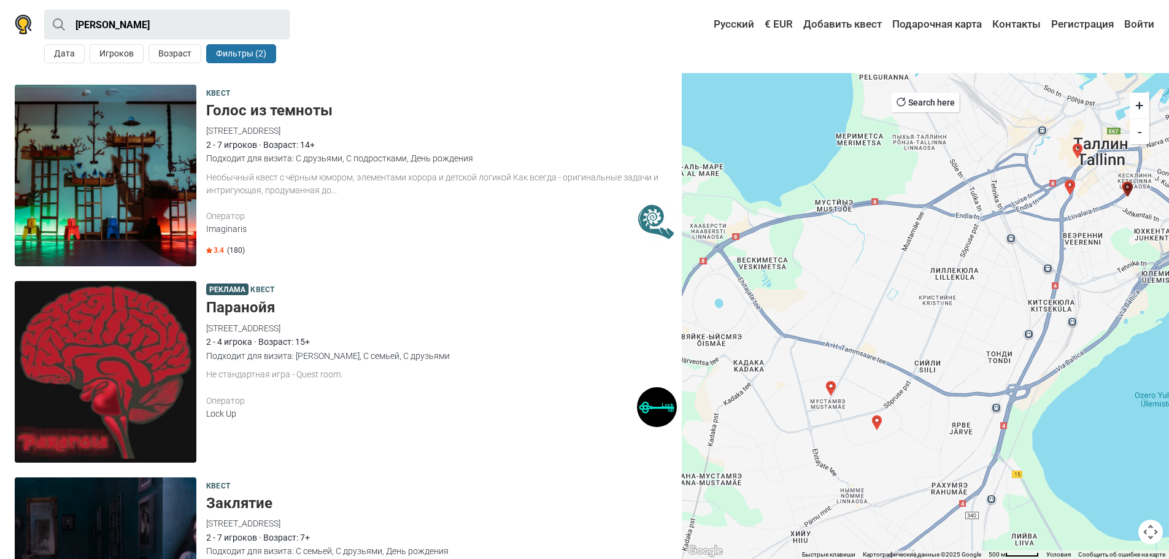
scroll to position [2575, 0]
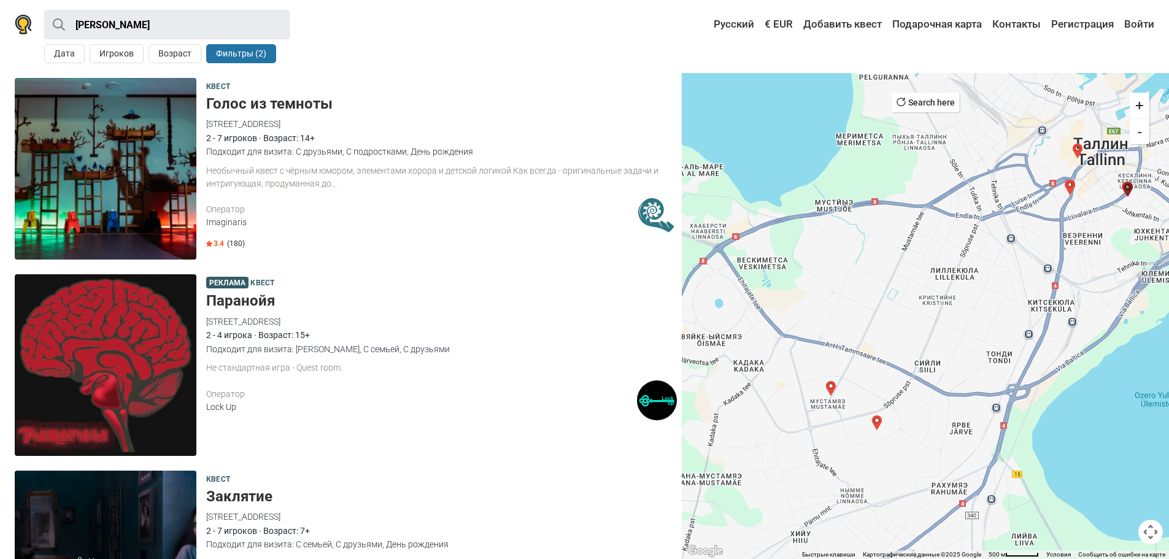
click at [1080, 161] on div "Для навигации используйте клавиши со стрелками." at bounding box center [925, 316] width 487 height 486
click at [1073, 150] on img "Red Alert" at bounding box center [1077, 151] width 15 height 15
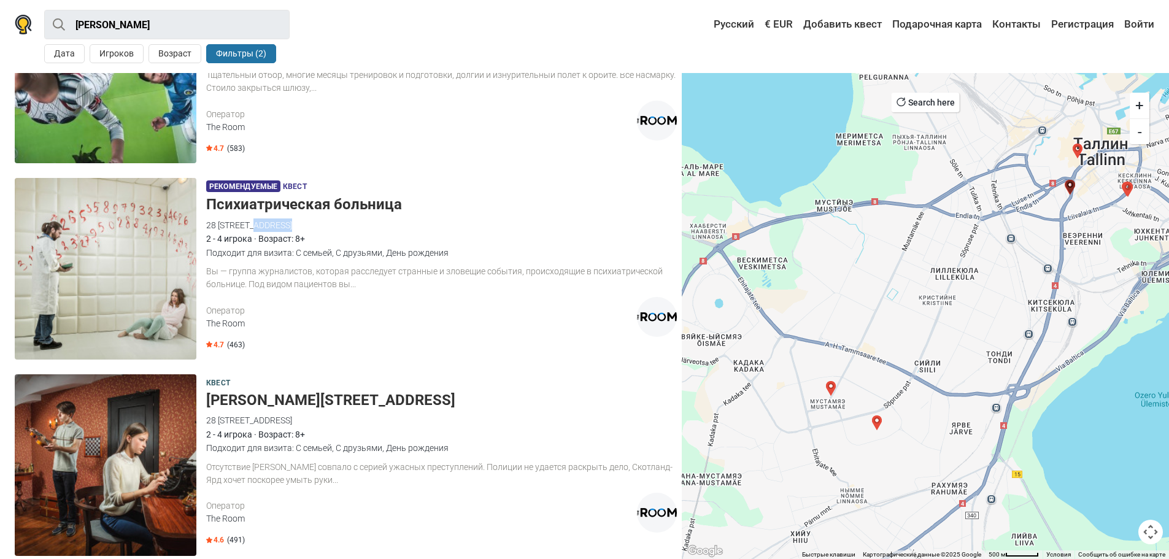
scroll to position [1438, 0]
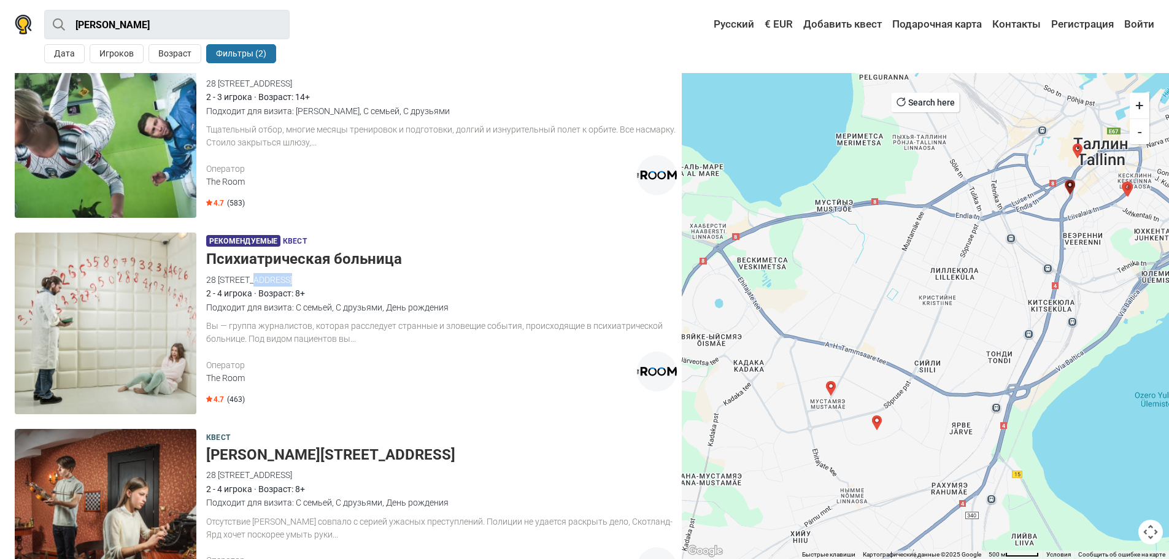
copy div "28 Pärnu maantee,"
drag, startPoint x: 278, startPoint y: 275, endPoint x: 390, endPoint y: 245, distance: 116.1
click at [386, 247] on div "Рекомендуемые Квест Психиатрическая больница 28 Pärnu maantee, 10141 Tallinn, E…" at bounding box center [441, 324] width 471 height 182
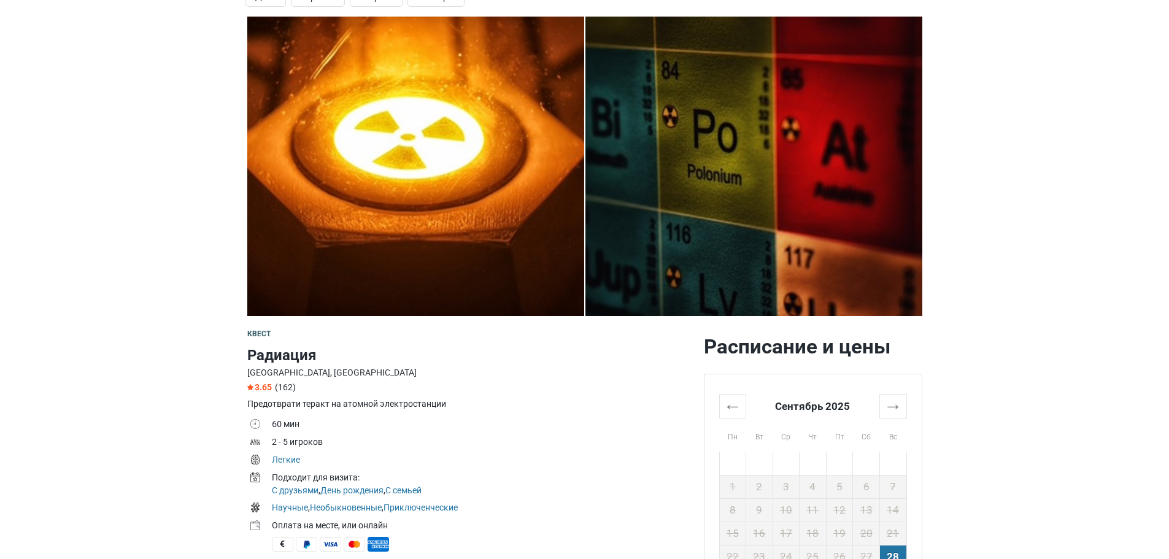
scroll to position [123, 0]
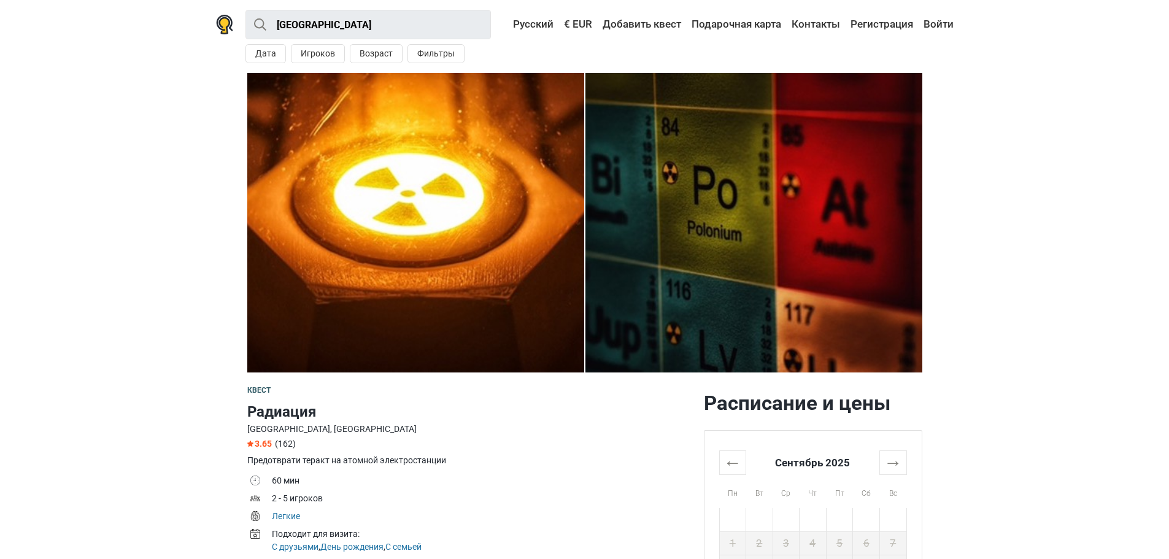
click at [714, 221] on img at bounding box center [753, 222] width 337 height 299
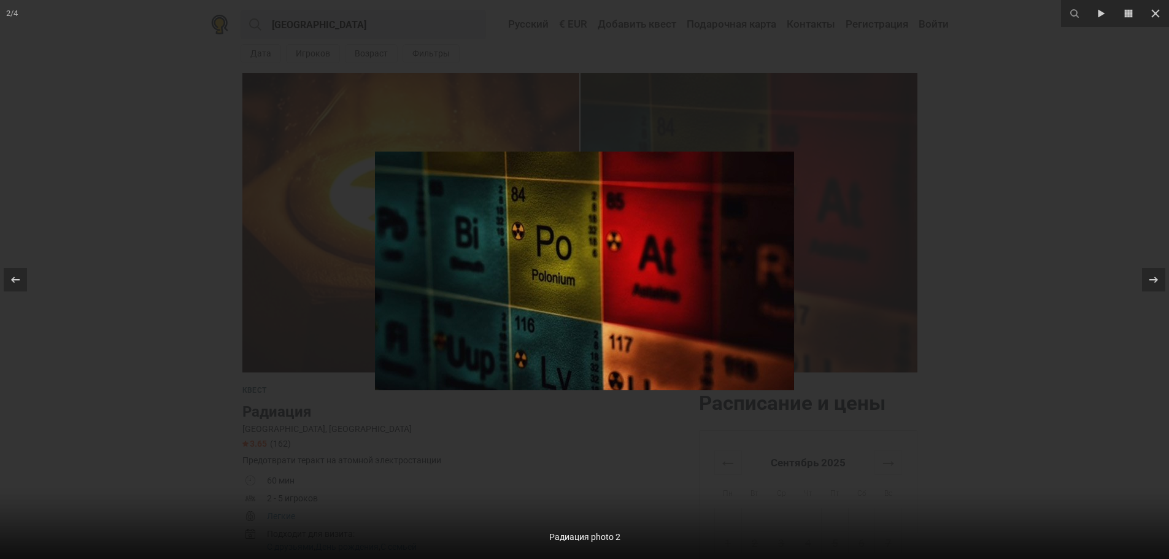
click at [878, 304] on div at bounding box center [584, 279] width 1169 height 559
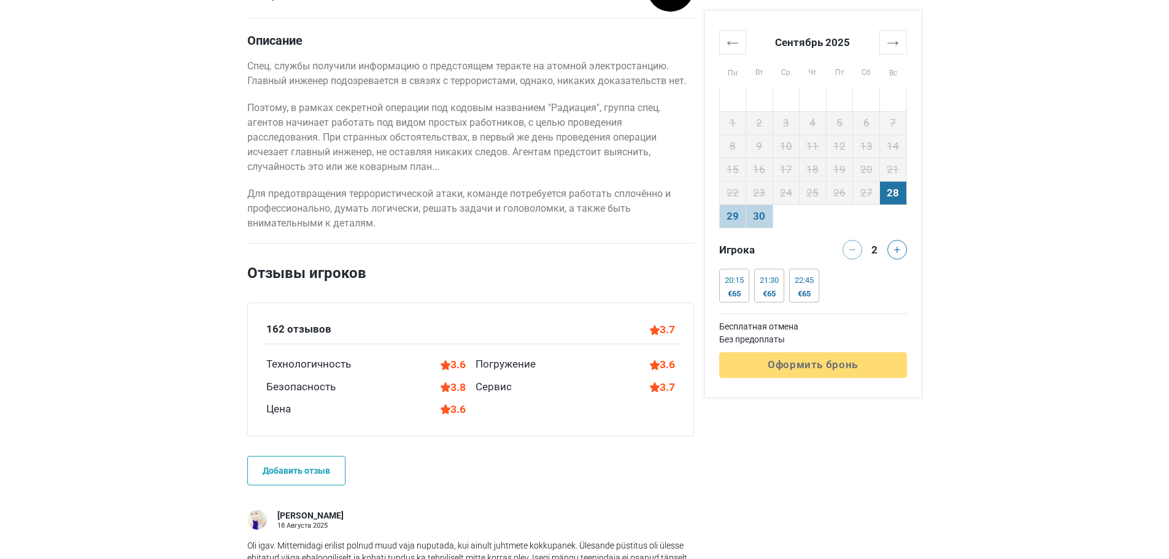
scroll to position [675, 0]
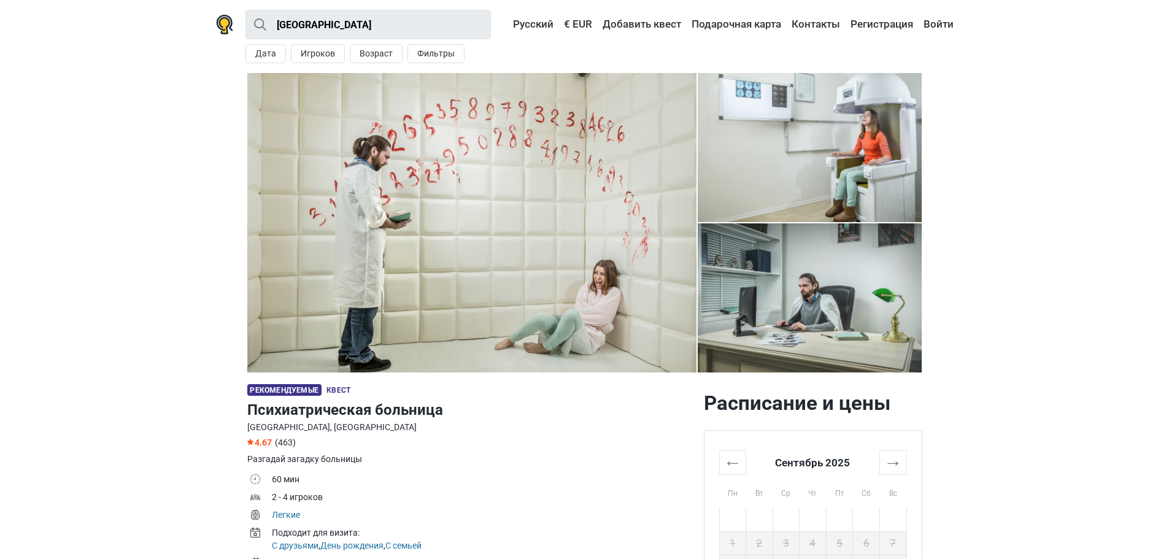
click at [662, 206] on img at bounding box center [471, 222] width 449 height 299
